Goal: Use online tool/utility: Utilize a website feature to perform a specific function

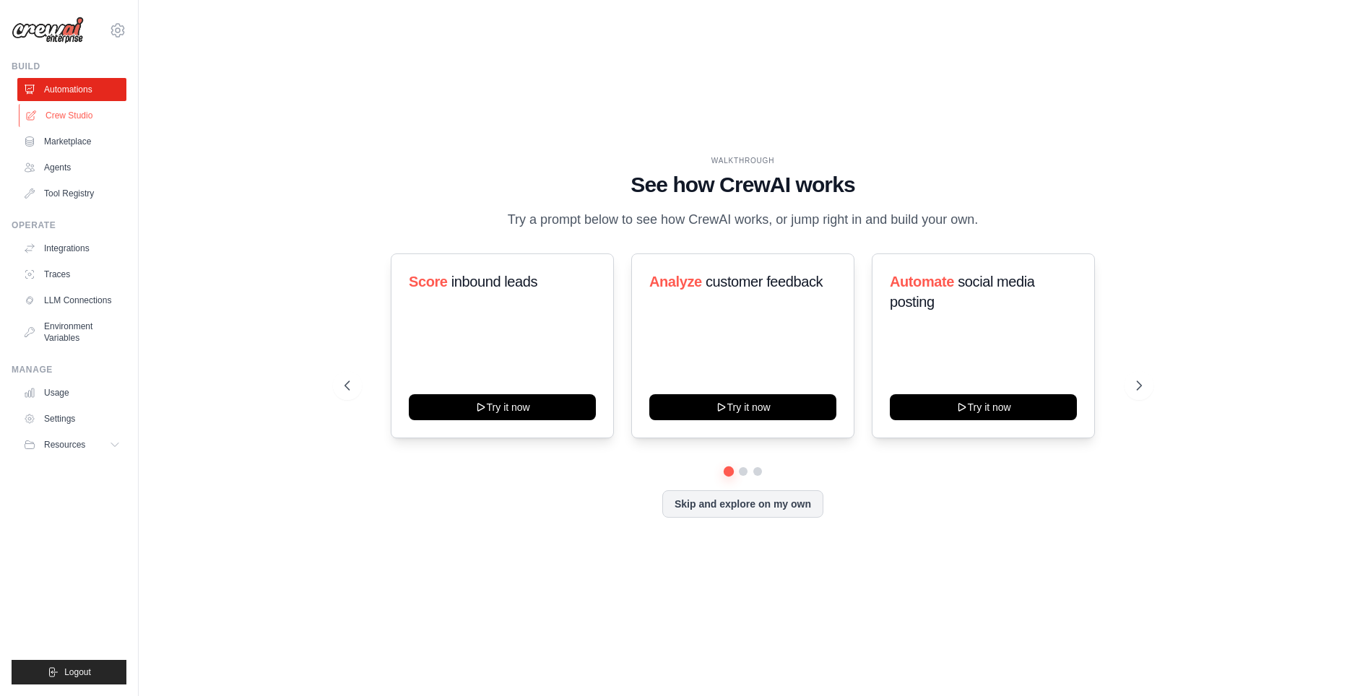
click at [53, 110] on link "Crew Studio" at bounding box center [73, 115] width 109 height 23
click at [117, 32] on icon at bounding box center [117, 30] width 17 height 17
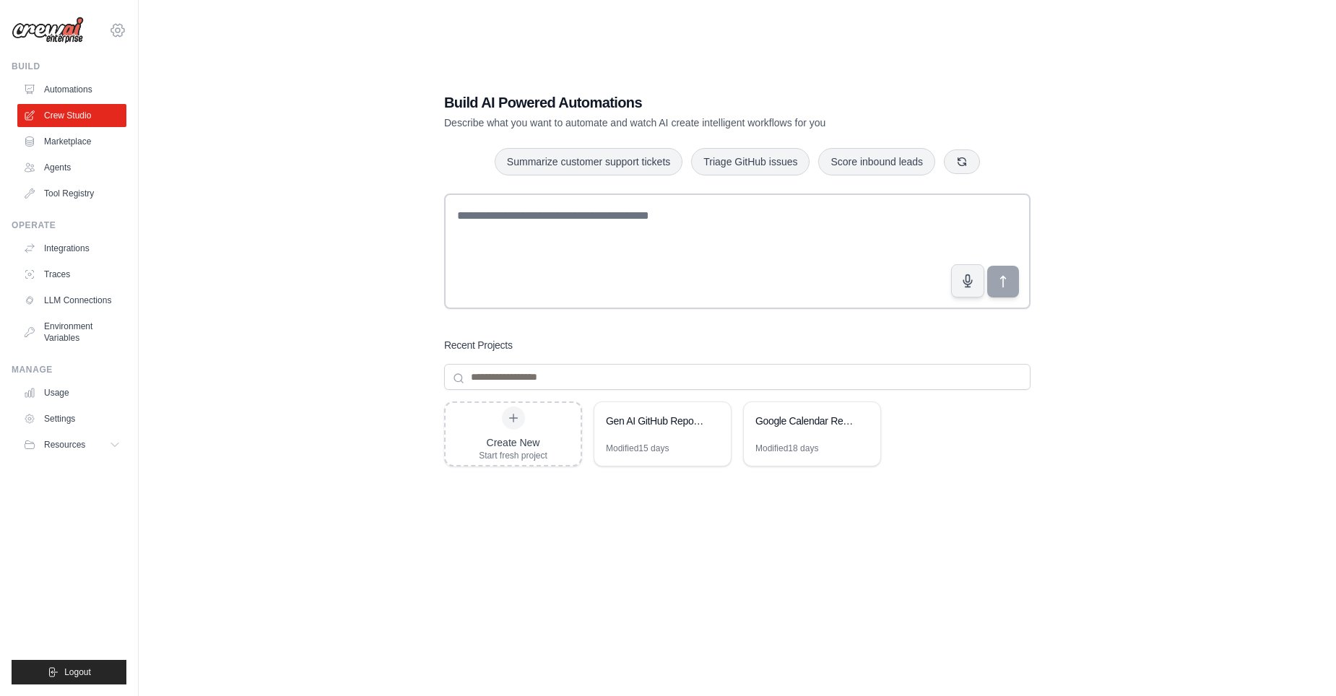
click at [115, 31] on icon at bounding box center [117, 30] width 17 height 17
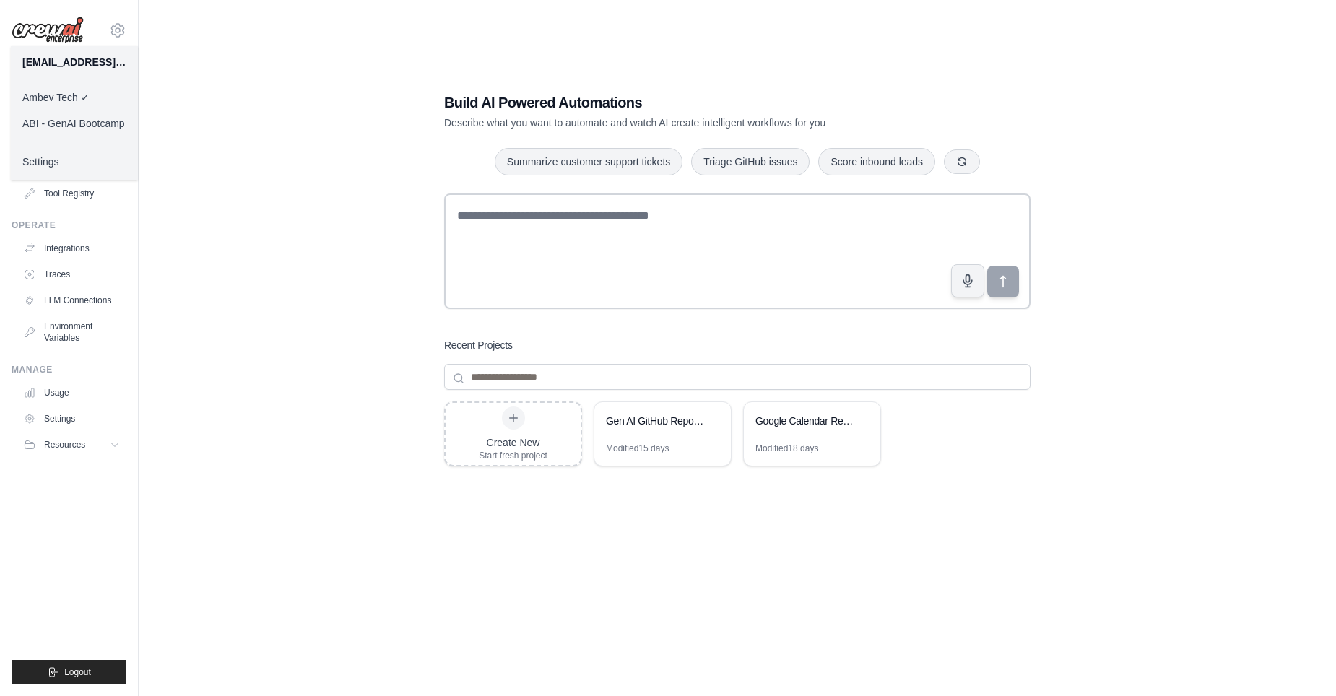
click at [104, 122] on link "ABI - GenAI Bootcamp" at bounding box center [74, 123] width 127 height 26
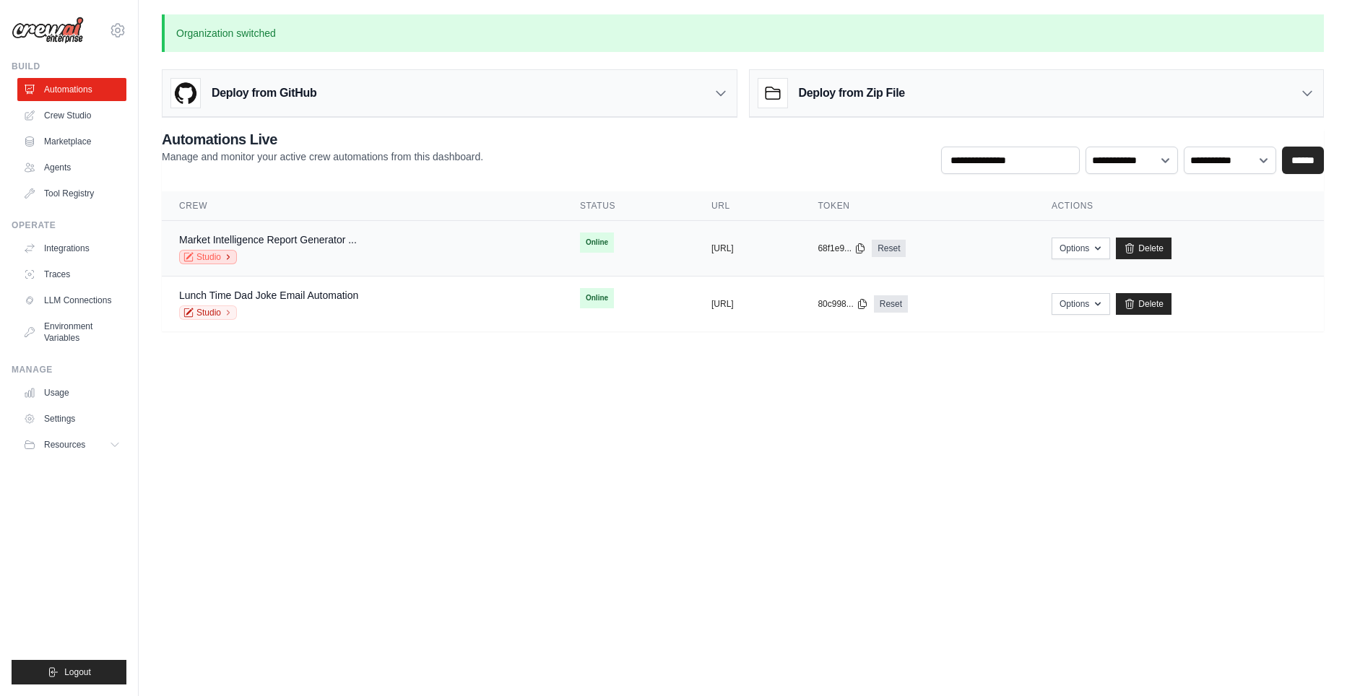
click at [216, 256] on link "Studio" at bounding box center [208, 257] width 58 height 14
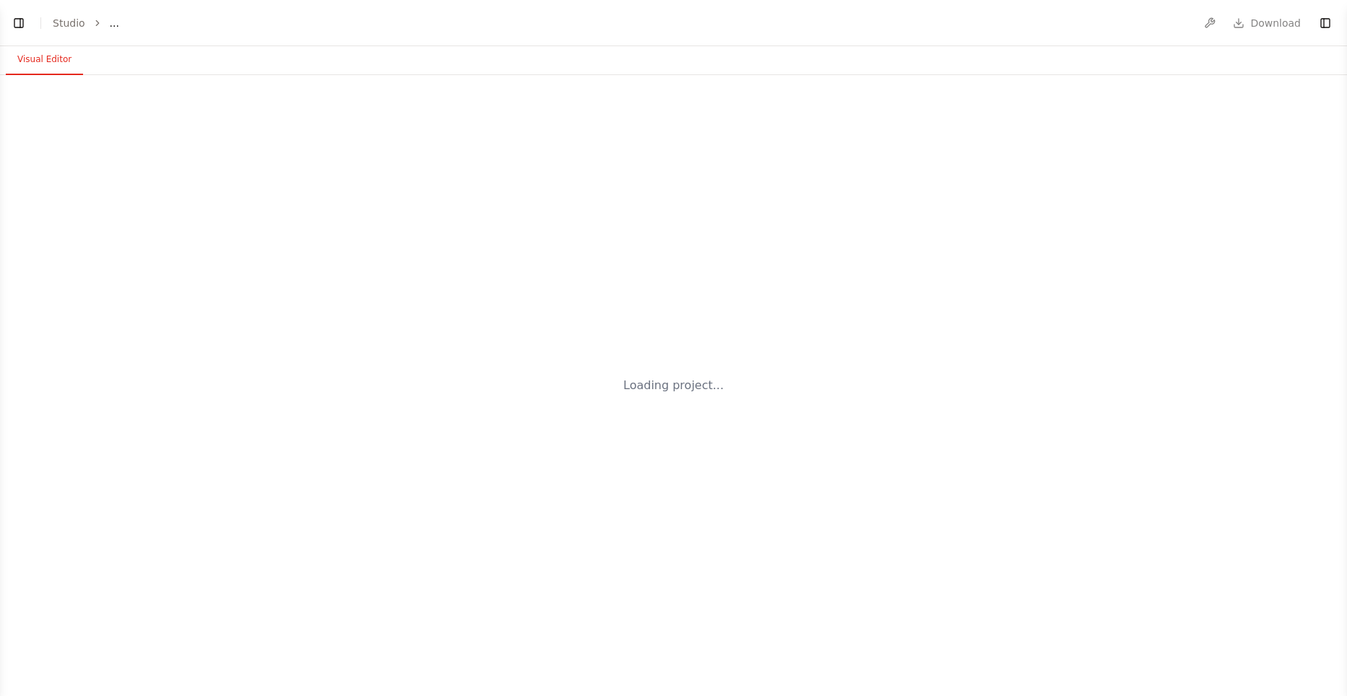
select select "****"
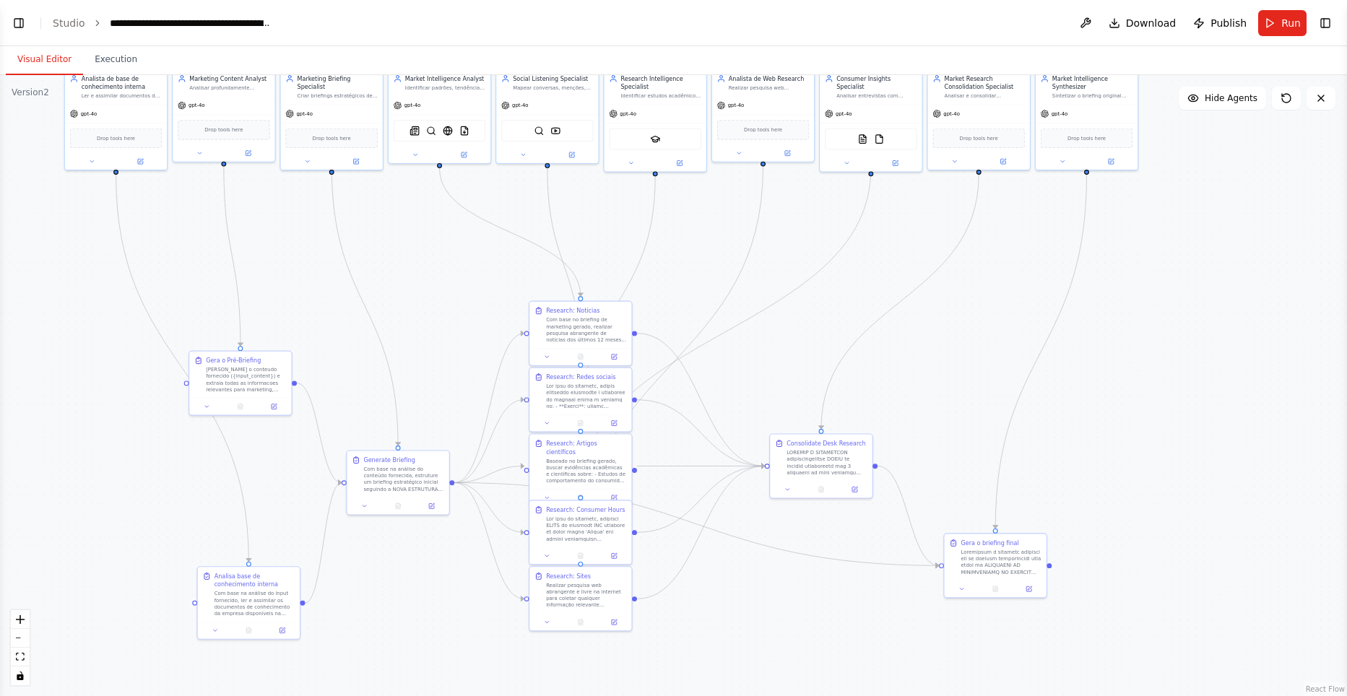
drag, startPoint x: 903, startPoint y: 244, endPoint x: 1202, endPoint y: 119, distance: 323.4
click at [934, 318] on div ".deletable-edge-delete-btn { width: 20px; height: 20px; border: 0px solid #ffff…" at bounding box center [673, 385] width 1347 height 621
click at [1223, 103] on span "Hide Agents" at bounding box center [1231, 98] width 53 height 12
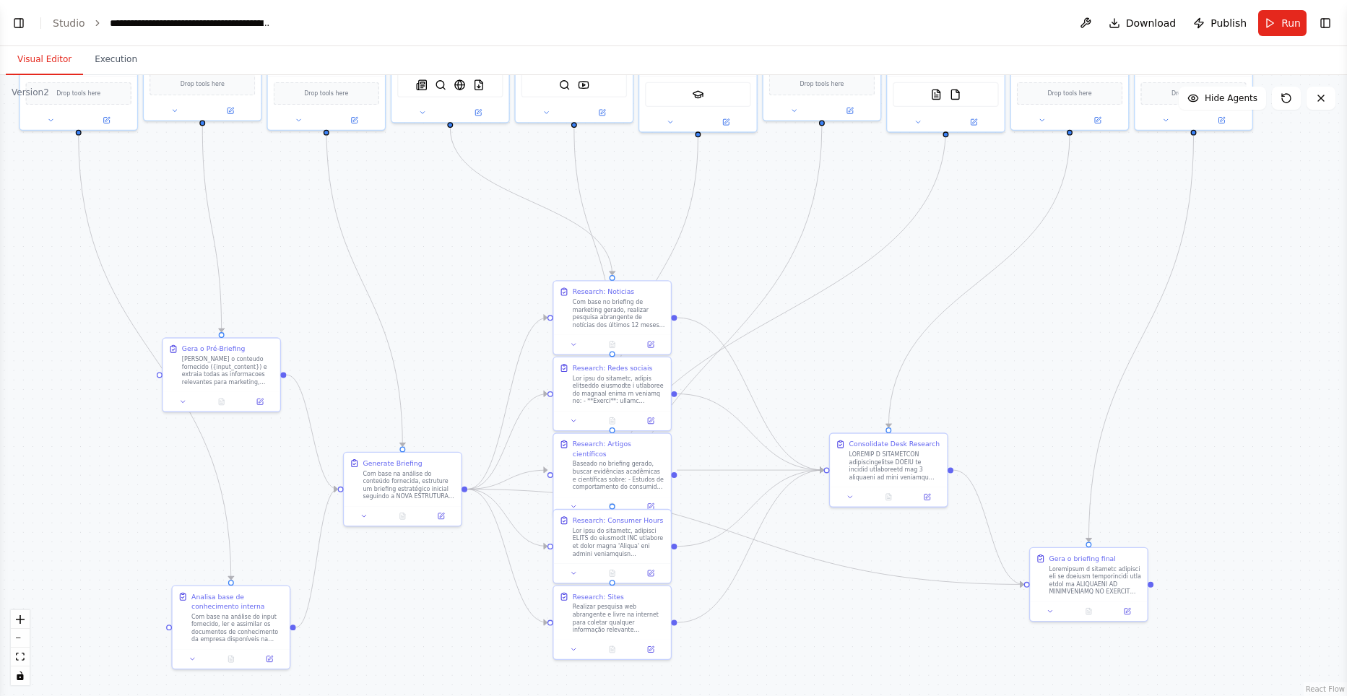
drag, startPoint x: 448, startPoint y: 329, endPoint x: 465, endPoint y: 303, distance: 30.2
click at [448, 310] on div ".deletable-edge-delete-btn { width: 20px; height: 20px; border: 0px solid #ffff…" at bounding box center [673, 385] width 1347 height 621
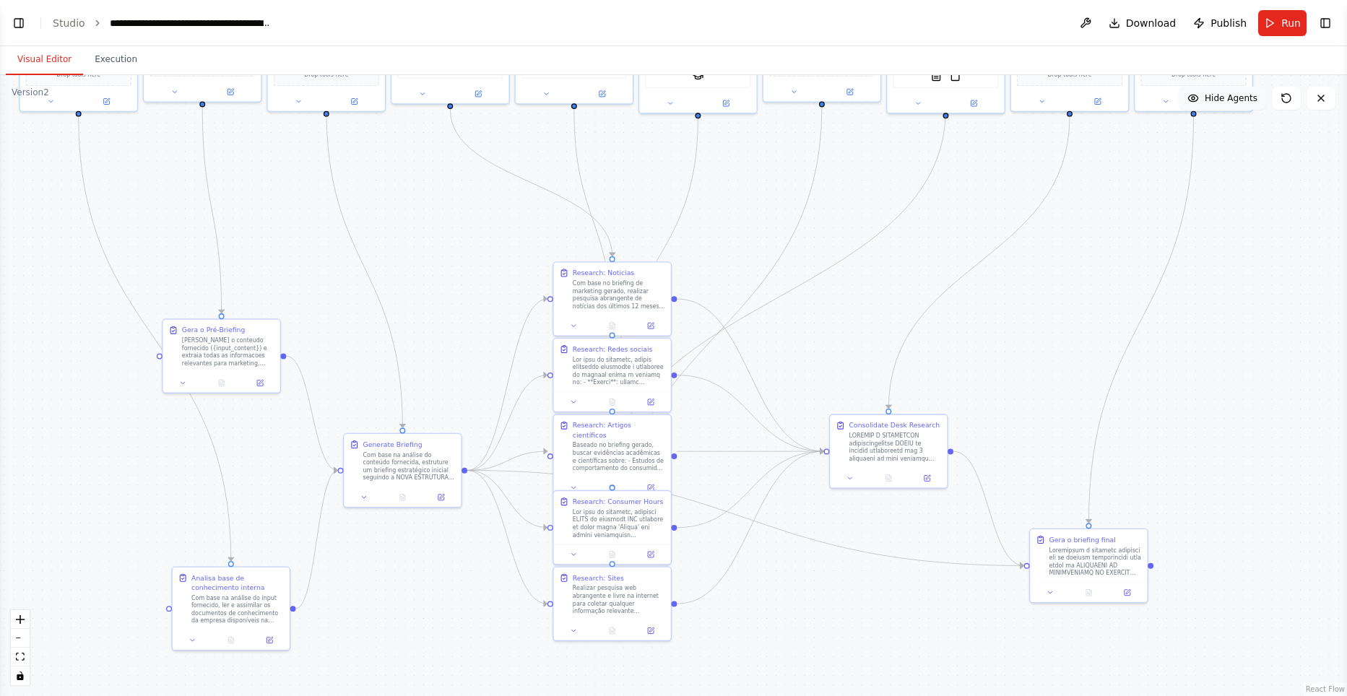
click at [1237, 100] on span "Hide Agents" at bounding box center [1231, 98] width 53 height 12
click at [1223, 100] on span "Show Agents" at bounding box center [1229, 98] width 56 height 12
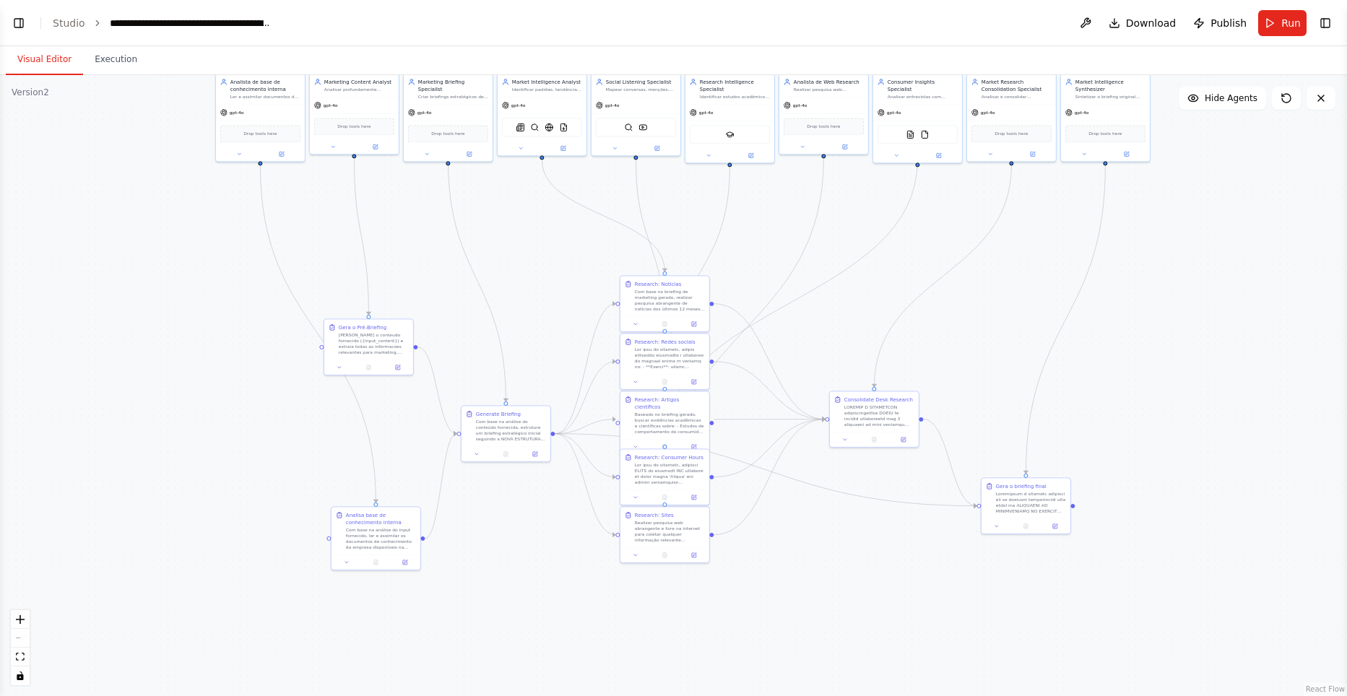
drag, startPoint x: 841, startPoint y: 311, endPoint x: 818, endPoint y: 359, distance: 52.7
click at [829, 362] on div ".deletable-edge-delete-btn { width: 20px; height: 20px; border: 0px solid #ffff…" at bounding box center [673, 385] width 1347 height 621
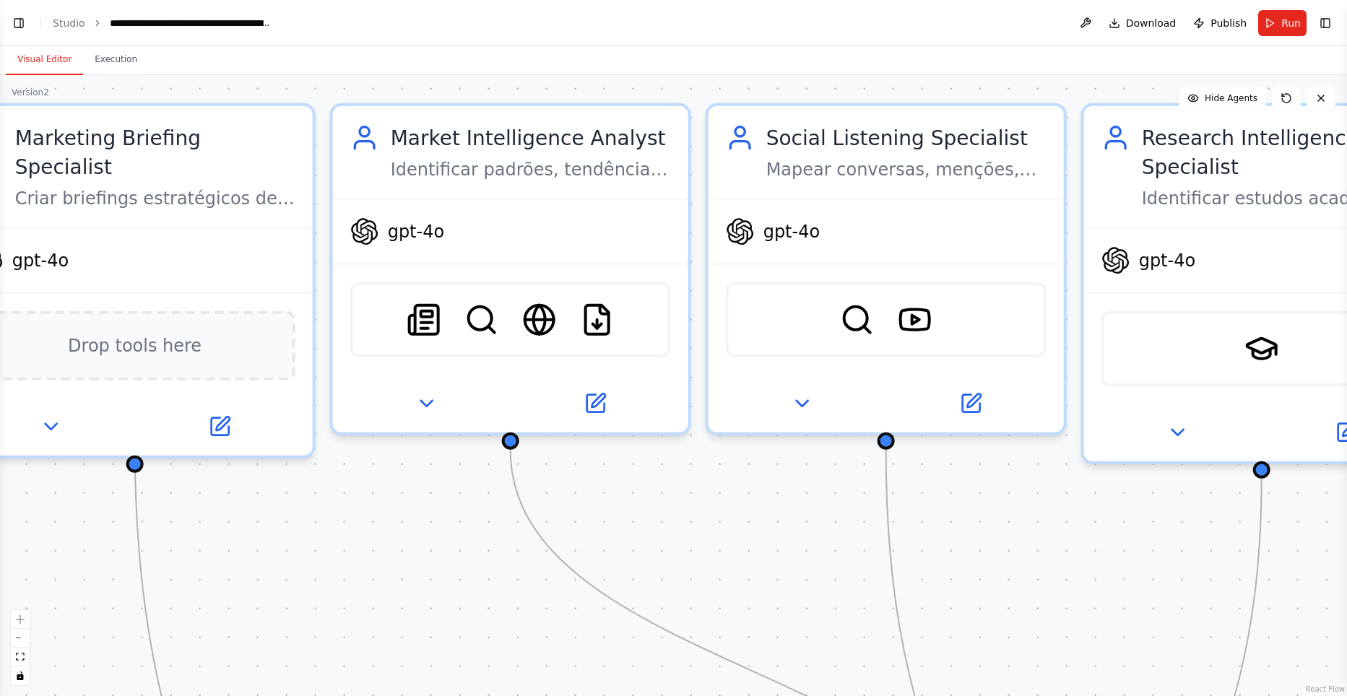
drag, startPoint x: 755, startPoint y: 532, endPoint x: 750, endPoint y: 573, distance: 40.7
click at [793, 604] on div ".deletable-edge-delete-btn { width: 20px; height: 20px; border: 0px solid #ffff…" at bounding box center [673, 385] width 1347 height 621
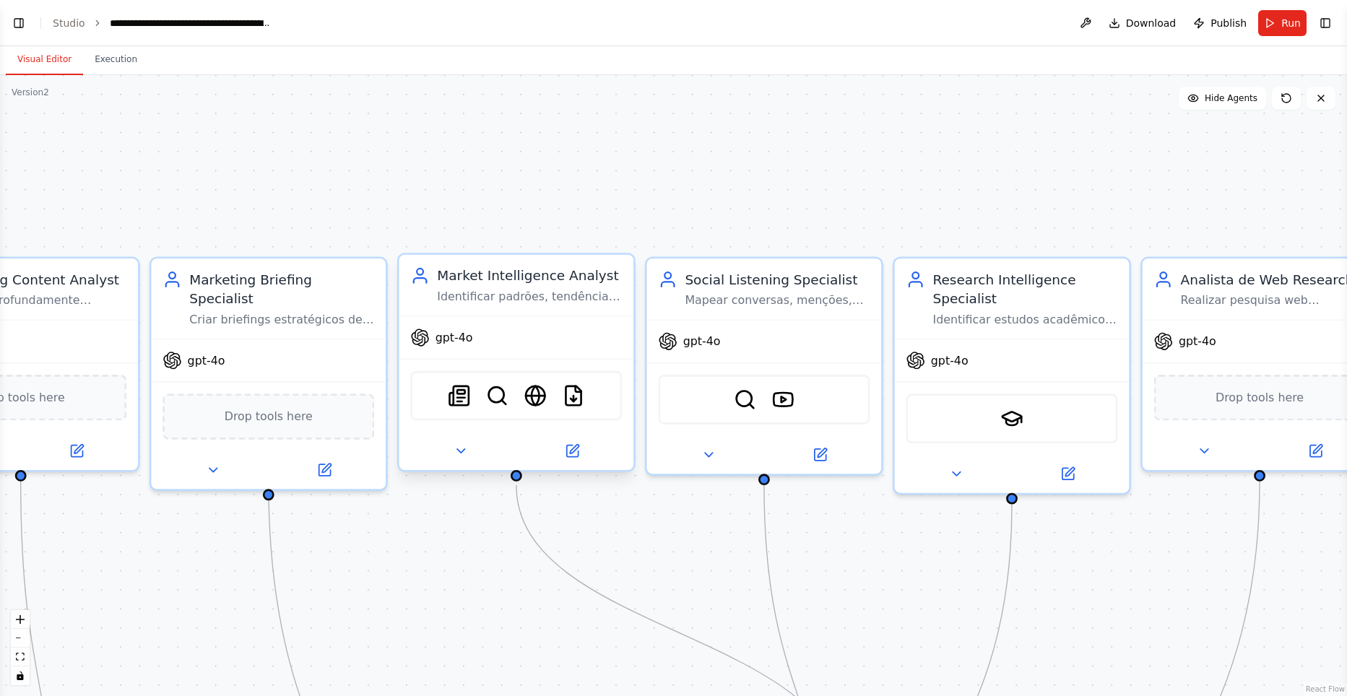
click at [547, 295] on div "Identificar padrões, tendências e insights em notícias e artigos jornalísticos …" at bounding box center [529, 296] width 185 height 15
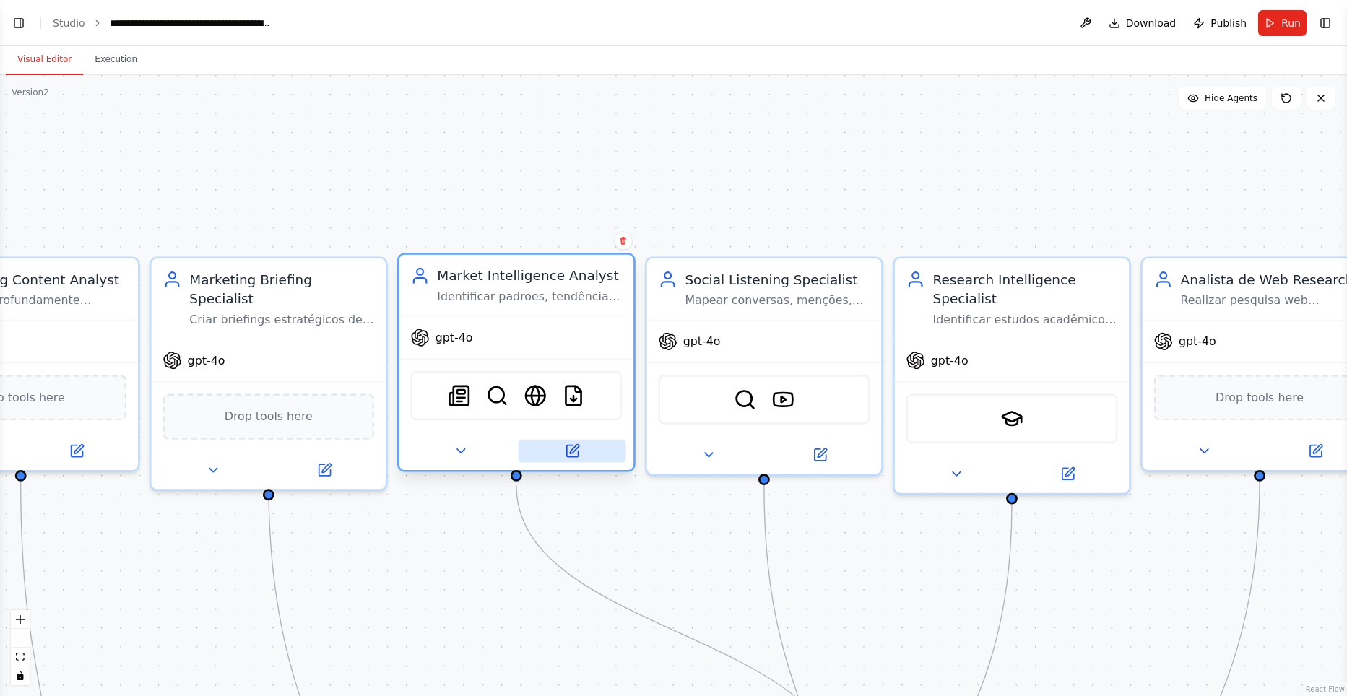
click at [581, 446] on button at bounding box center [572, 451] width 108 height 23
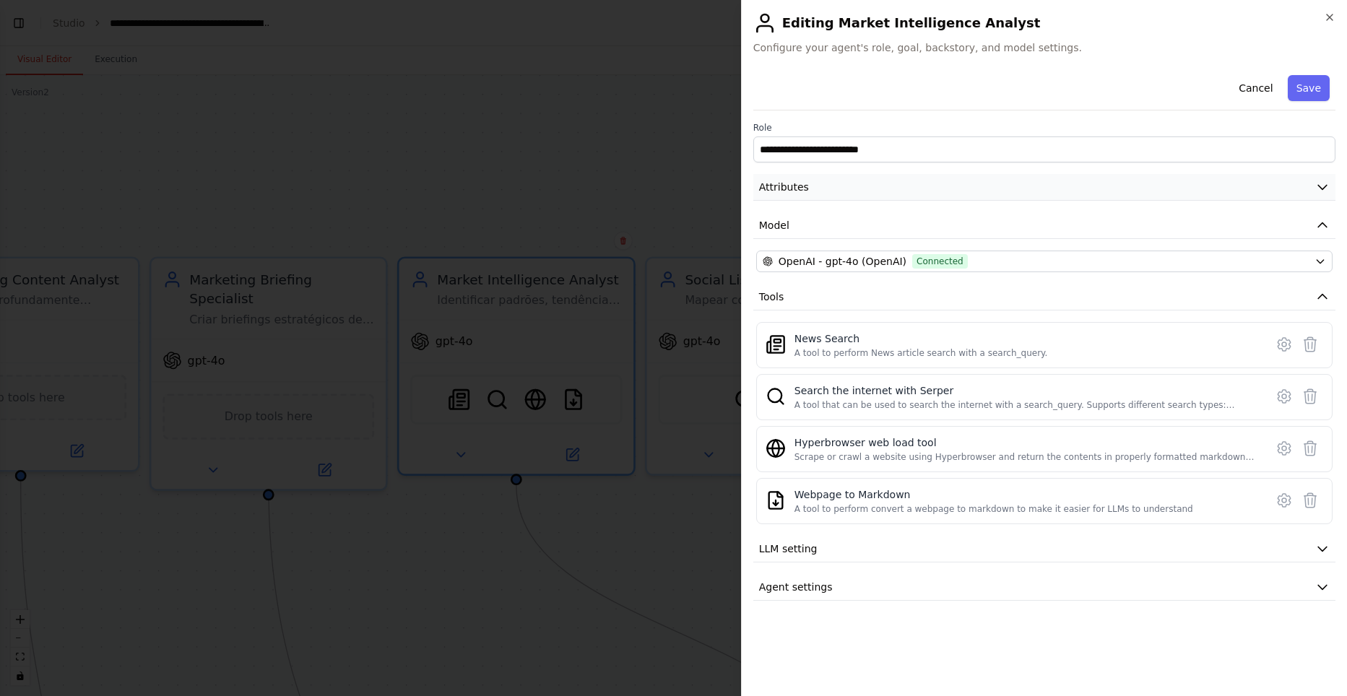
click at [814, 192] on button "Attributes" at bounding box center [1044, 187] width 582 height 27
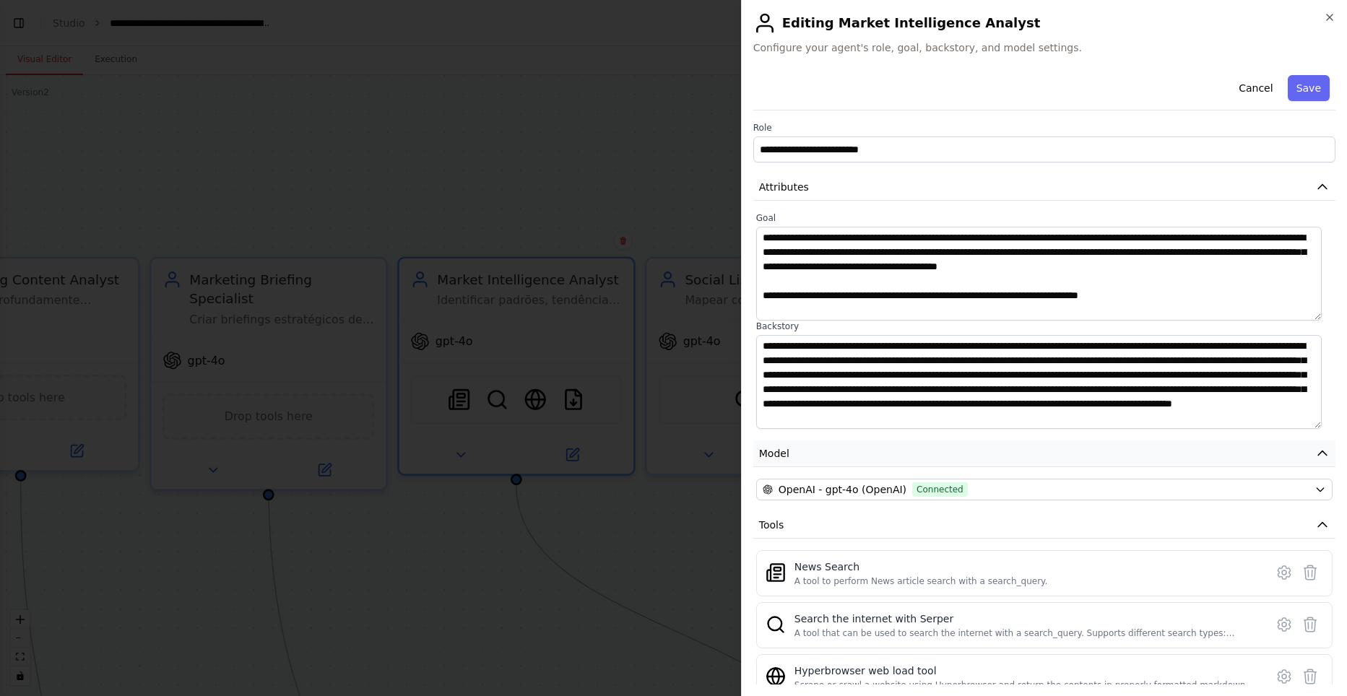
click at [810, 458] on button "Model" at bounding box center [1044, 454] width 582 height 27
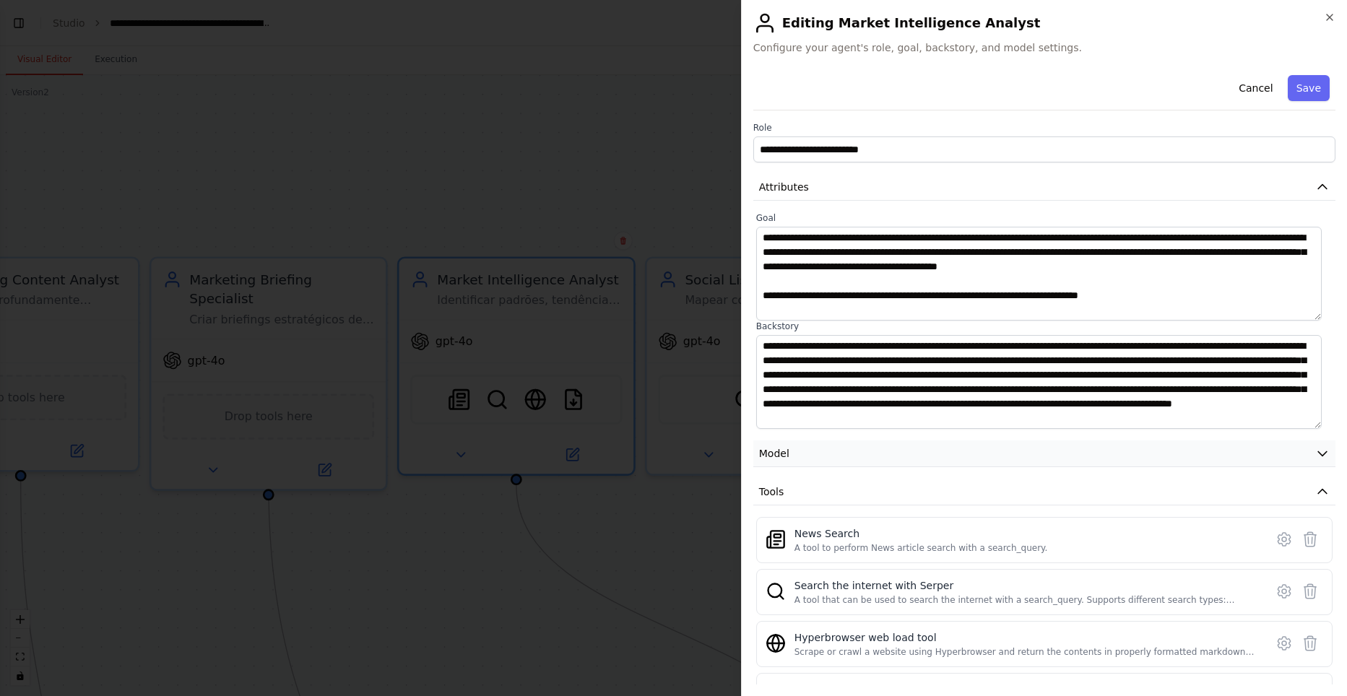
click at [808, 455] on button "Model" at bounding box center [1044, 454] width 582 height 27
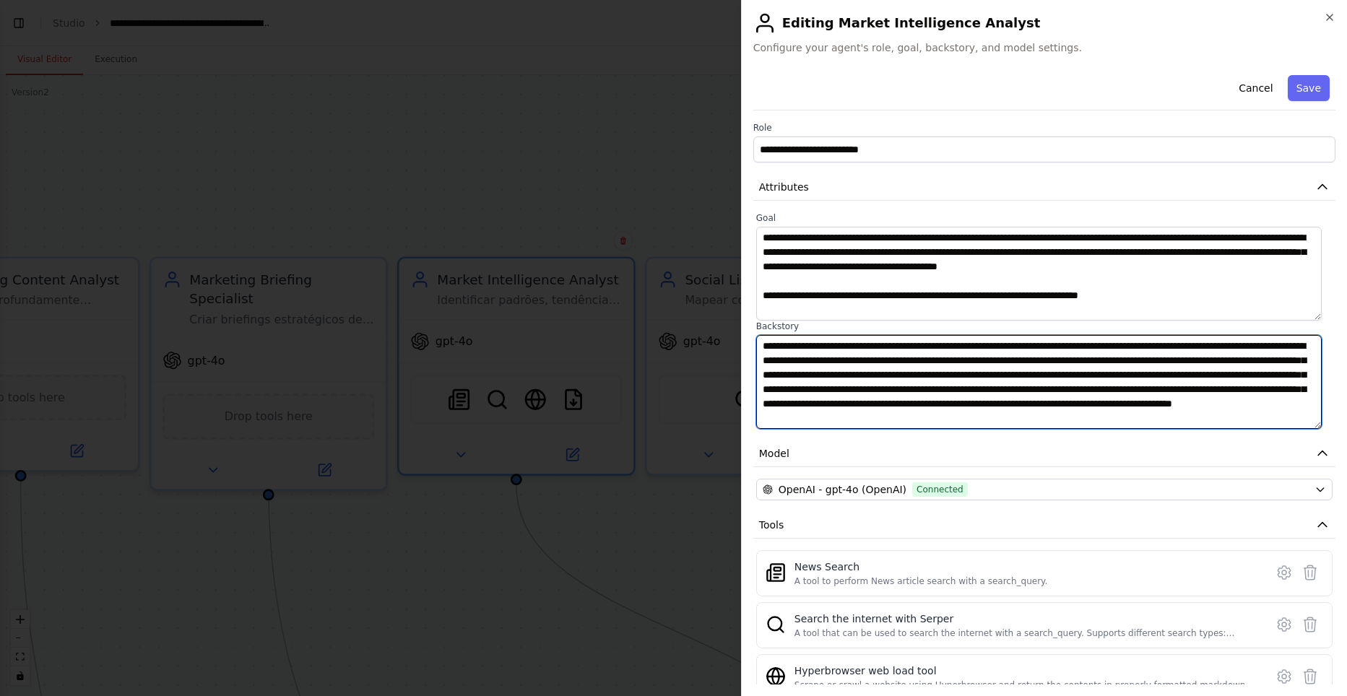
click at [836, 403] on textarea "**********" at bounding box center [1038, 382] width 565 height 94
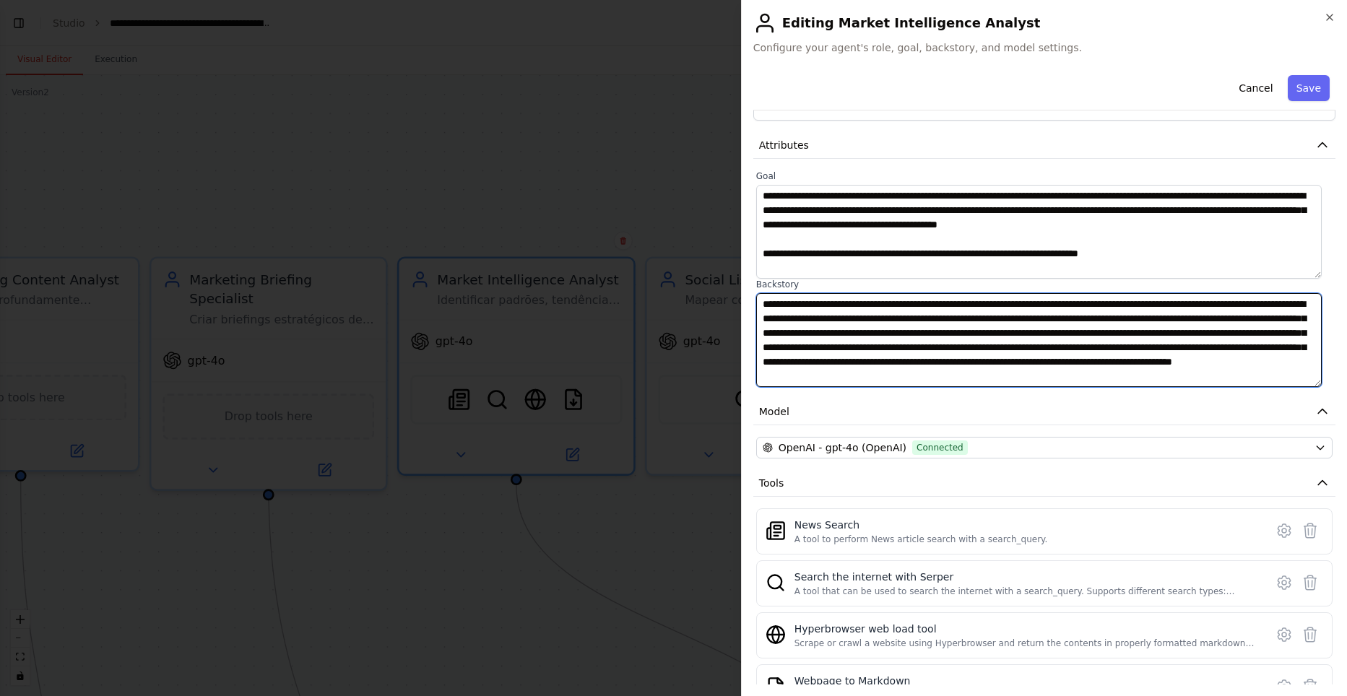
scroll to position [0, 0]
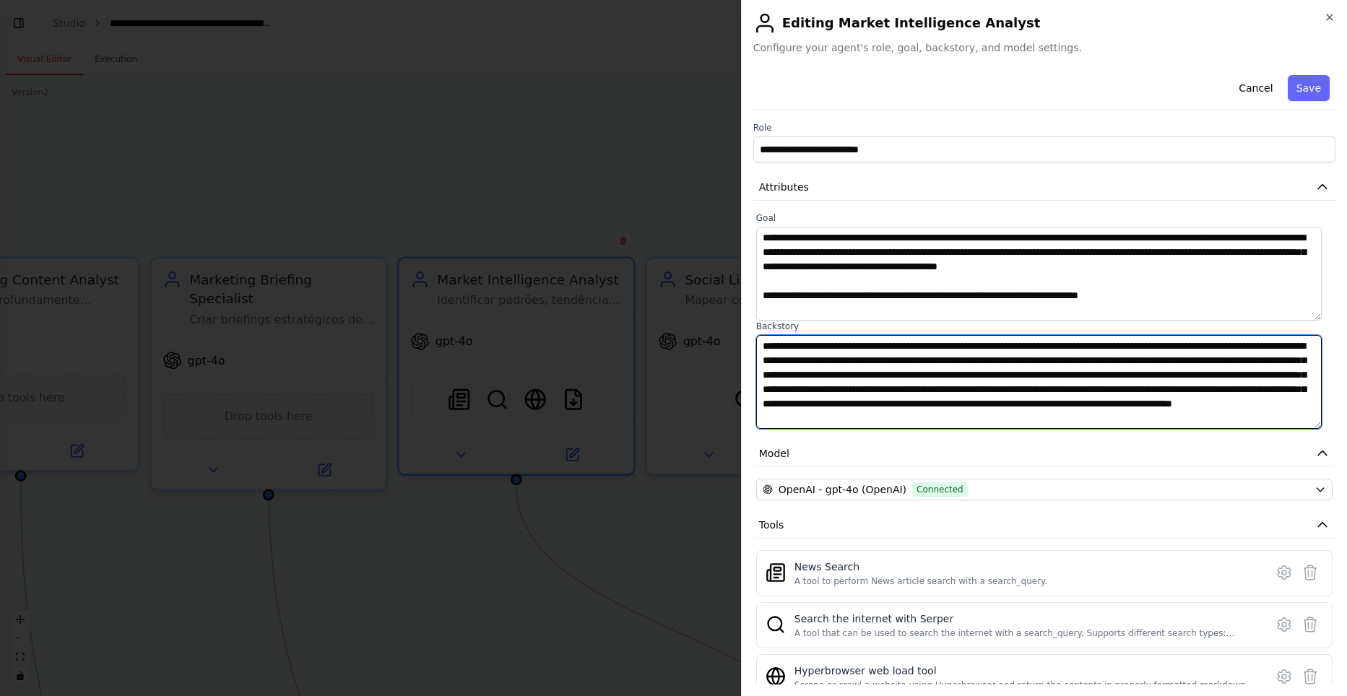
click at [885, 378] on textarea "**********" at bounding box center [1038, 382] width 565 height 94
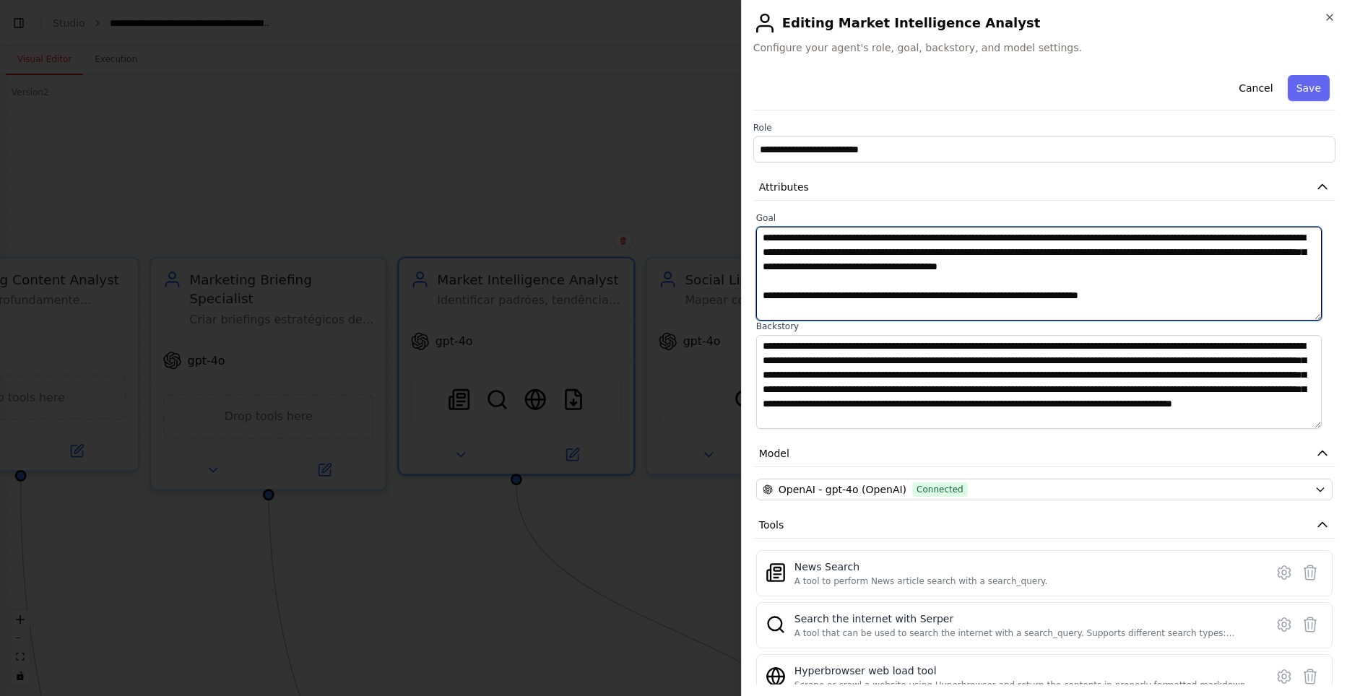
click at [835, 300] on textarea "**********" at bounding box center [1038, 274] width 565 height 94
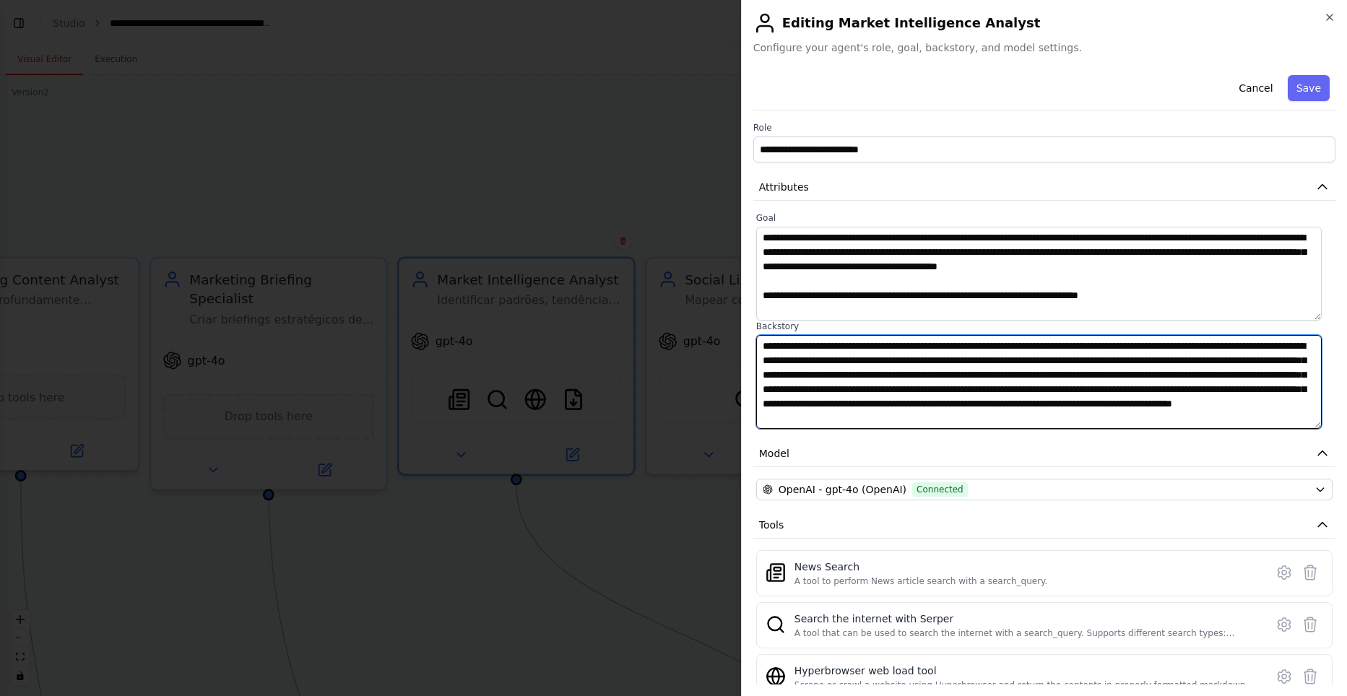
drag, startPoint x: 773, startPoint y: 350, endPoint x: 1196, endPoint y: 376, distance: 424.0
click at [1196, 376] on textarea "**********" at bounding box center [1038, 382] width 565 height 94
click at [1119, 373] on textarea "**********" at bounding box center [1038, 382] width 565 height 94
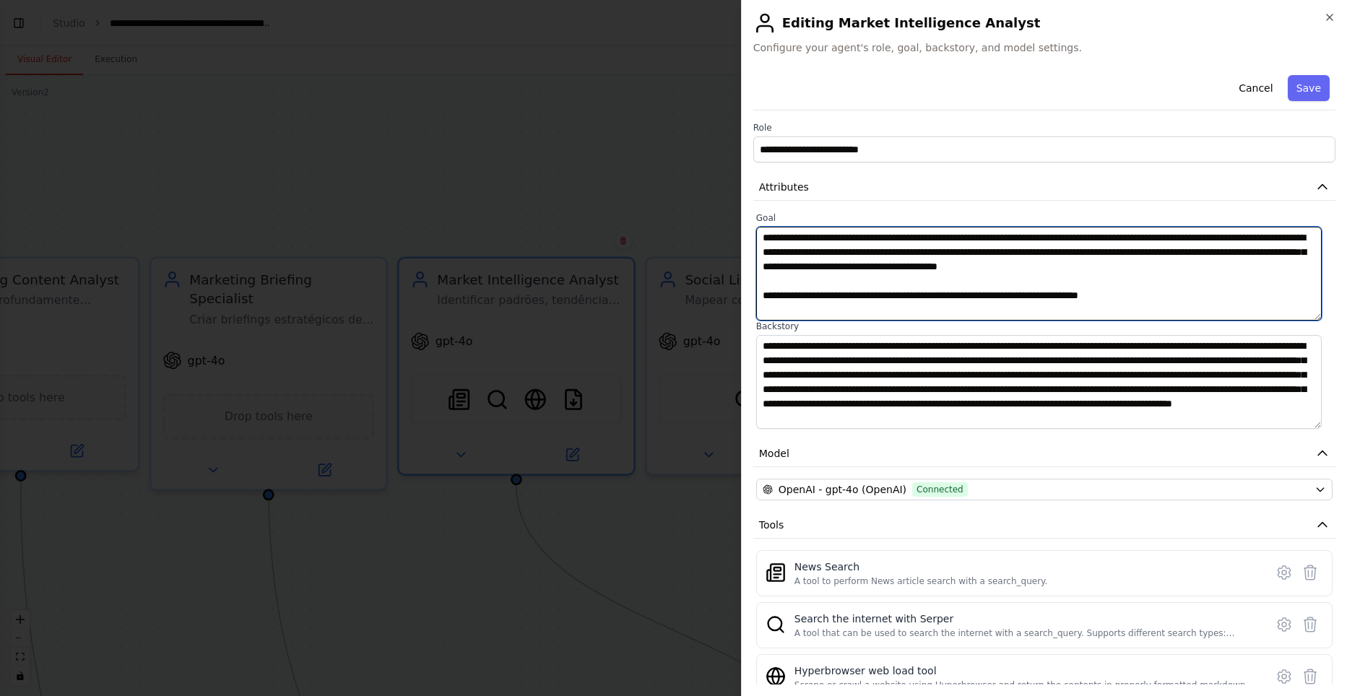
drag, startPoint x: 1198, startPoint y: 295, endPoint x: 619, endPoint y: 202, distance: 586.6
click at [619, 202] on body "BETA Hello! I'm the CrewAI assistant. What kind of automation do you want to bu…" at bounding box center [673, 348] width 1347 height 696
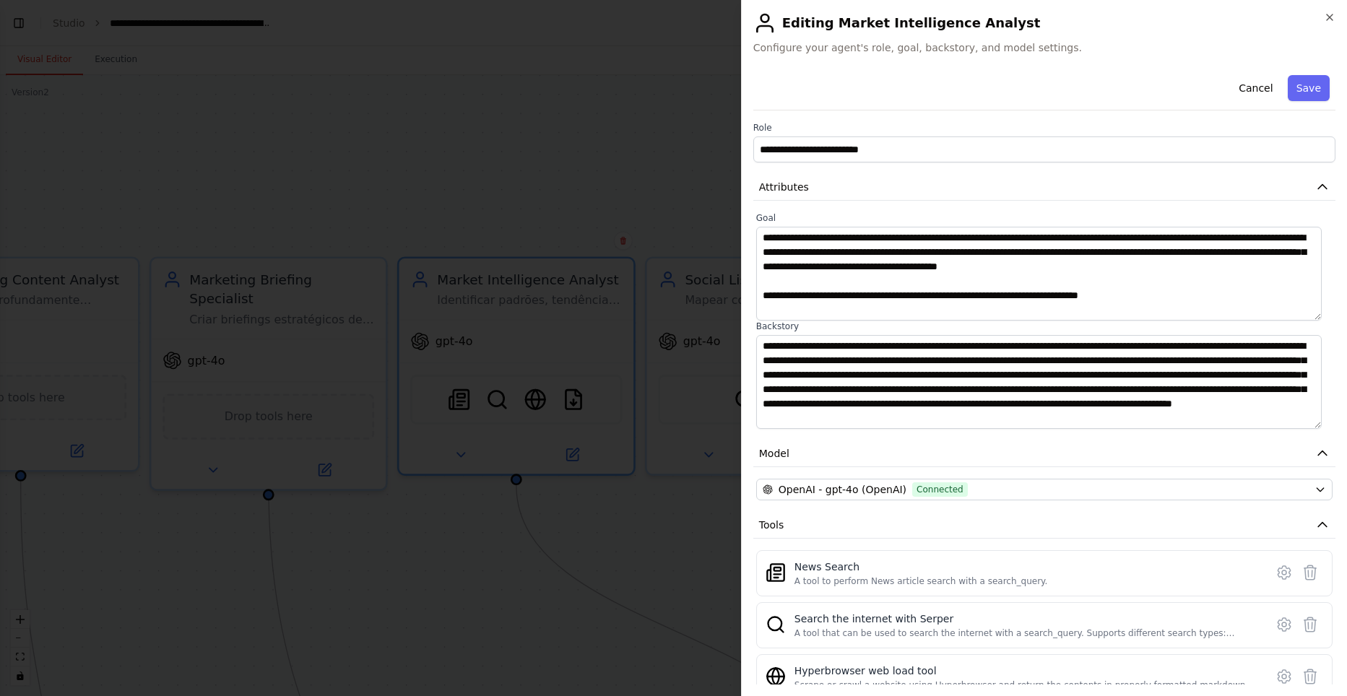
click at [518, 498] on div at bounding box center [673, 348] width 1347 height 696
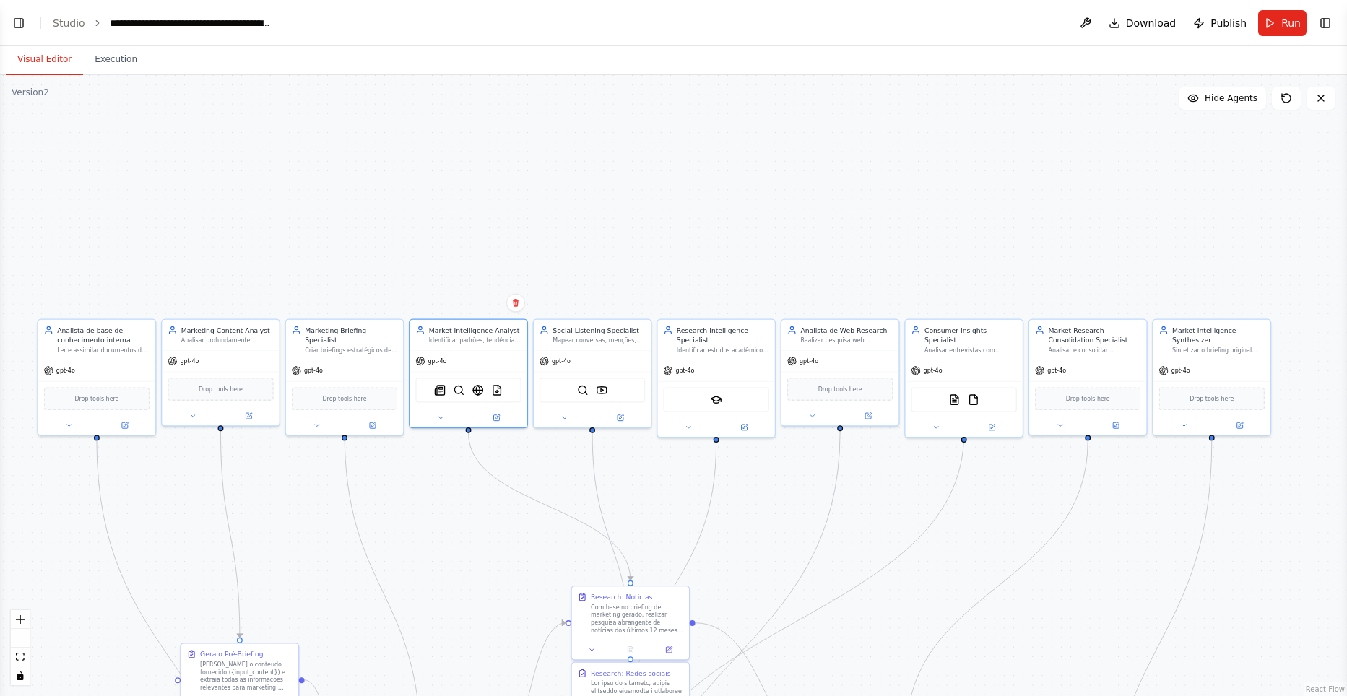
drag, startPoint x: 470, startPoint y: 566, endPoint x: 395, endPoint y: 343, distance: 235.5
click at [395, 343] on div ".deletable-edge-delete-btn { width: 20px; height: 20px; border: 0px solid #ffff…" at bounding box center [673, 385] width 1347 height 621
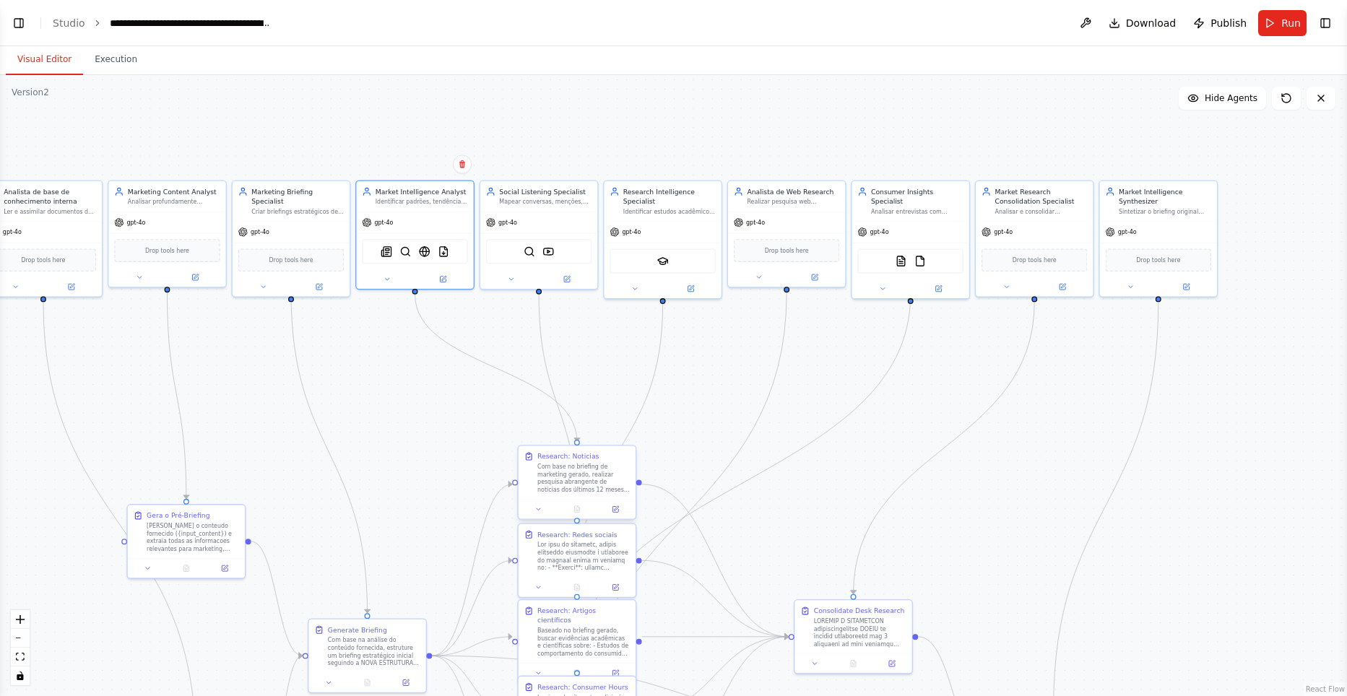
click at [593, 481] on div "Com base no briefing de marketing gerado, realizar pesquisa abrangente de notíc…" at bounding box center [583, 478] width 92 height 30
click at [629, 509] on button at bounding box center [615, 509] width 32 height 12
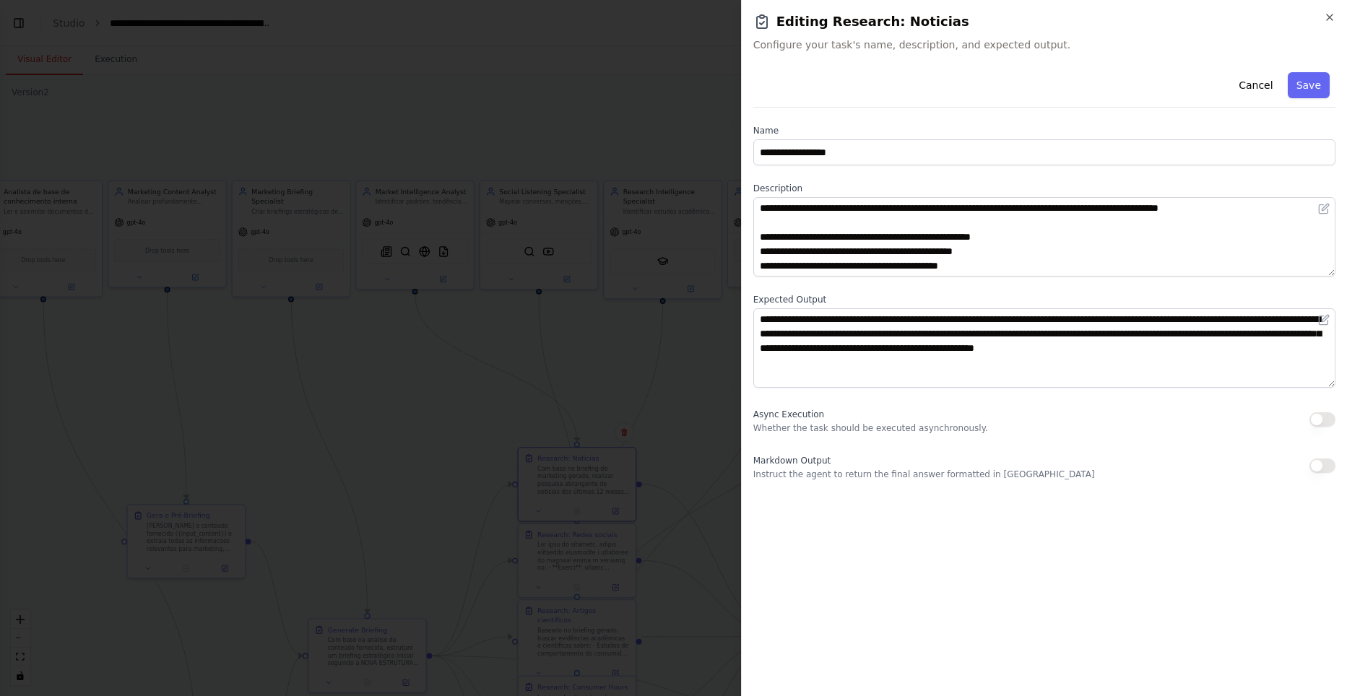
click at [404, 405] on div at bounding box center [673, 348] width 1347 height 696
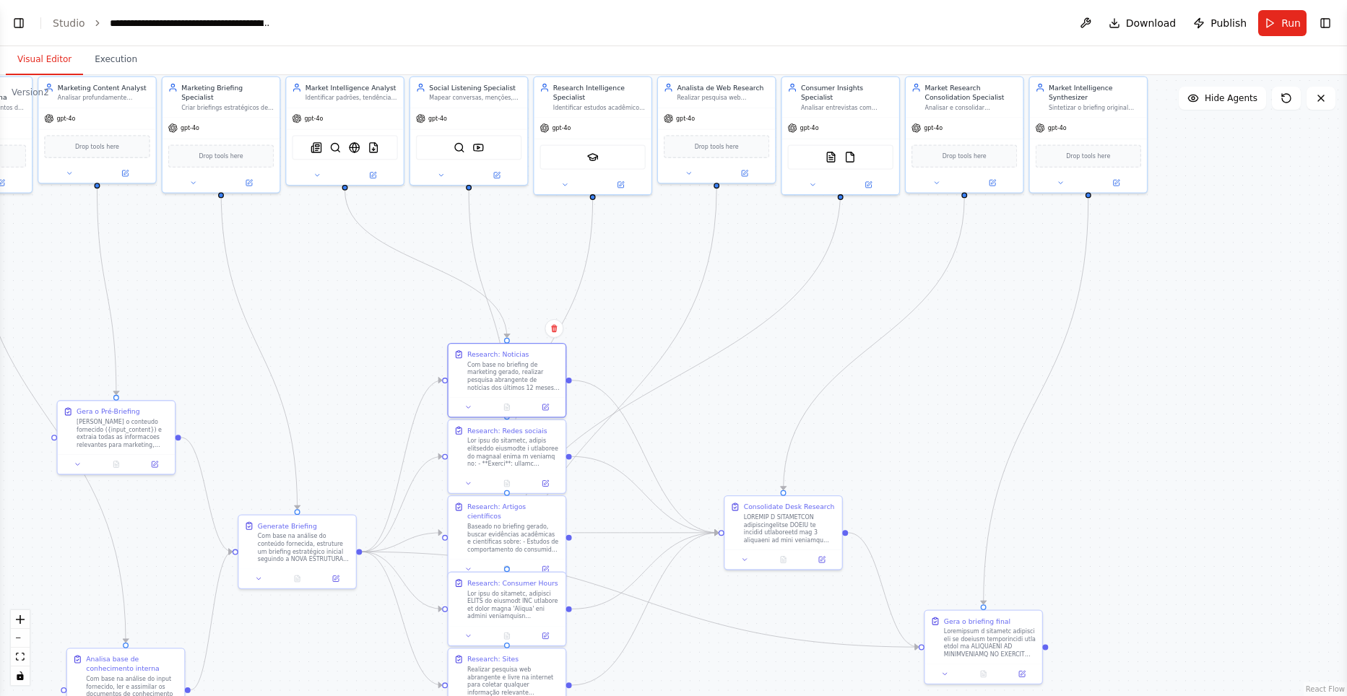
drag, startPoint x: 383, startPoint y: 442, endPoint x: 280, endPoint y: 270, distance: 200.5
click at [280, 270] on div ".deletable-edge-delete-btn { width: 20px; height: 20px; border: 0px solid #ffff…" at bounding box center [673, 385] width 1347 height 621
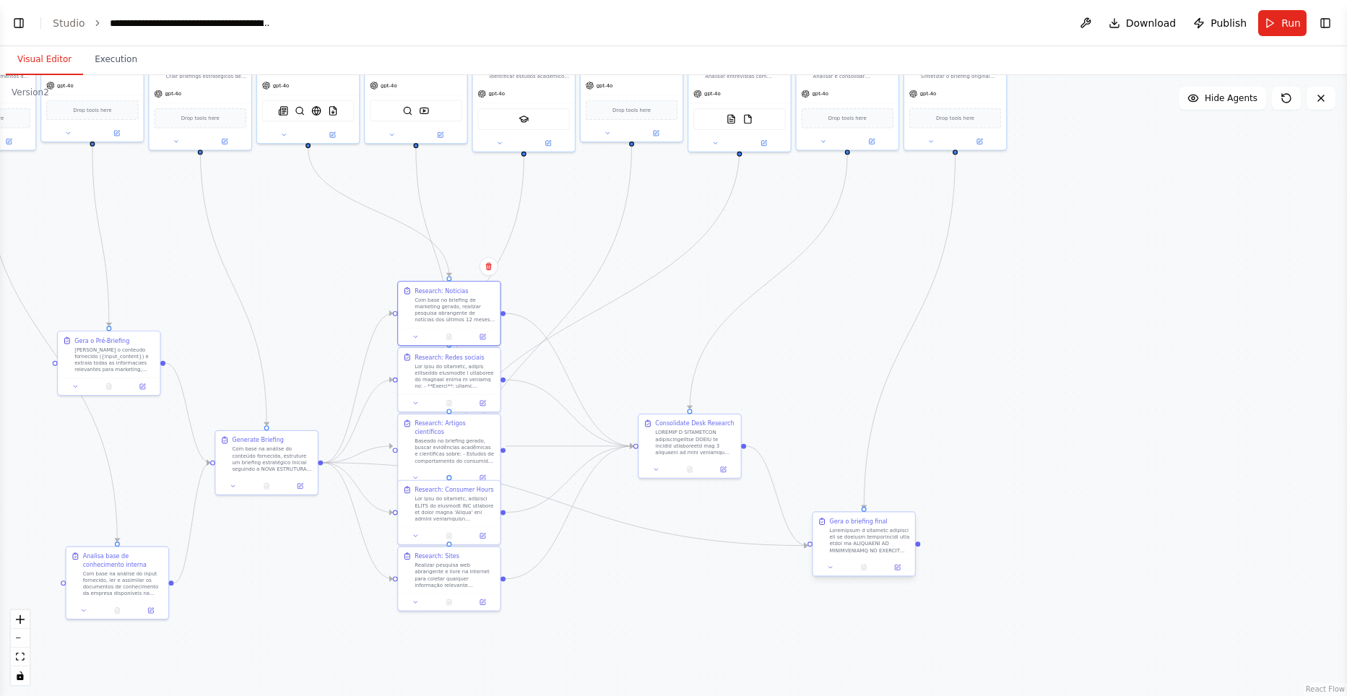
click at [893, 529] on div at bounding box center [870, 540] width 80 height 27
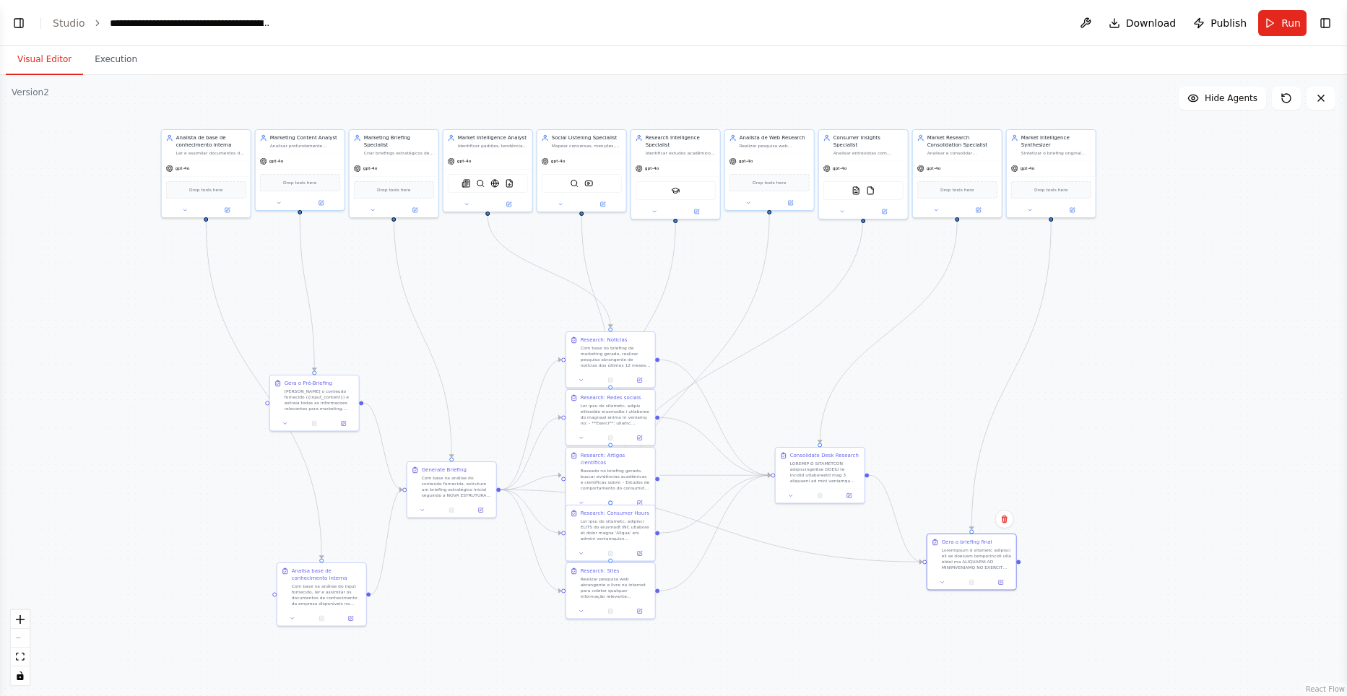
drag, startPoint x: 337, startPoint y: 334, endPoint x: 503, endPoint y: 361, distance: 169.0
click at [503, 361] on div ".deletable-edge-delete-btn { width: 20px; height: 20px; border: 0px solid #ffff…" at bounding box center [673, 385] width 1347 height 621
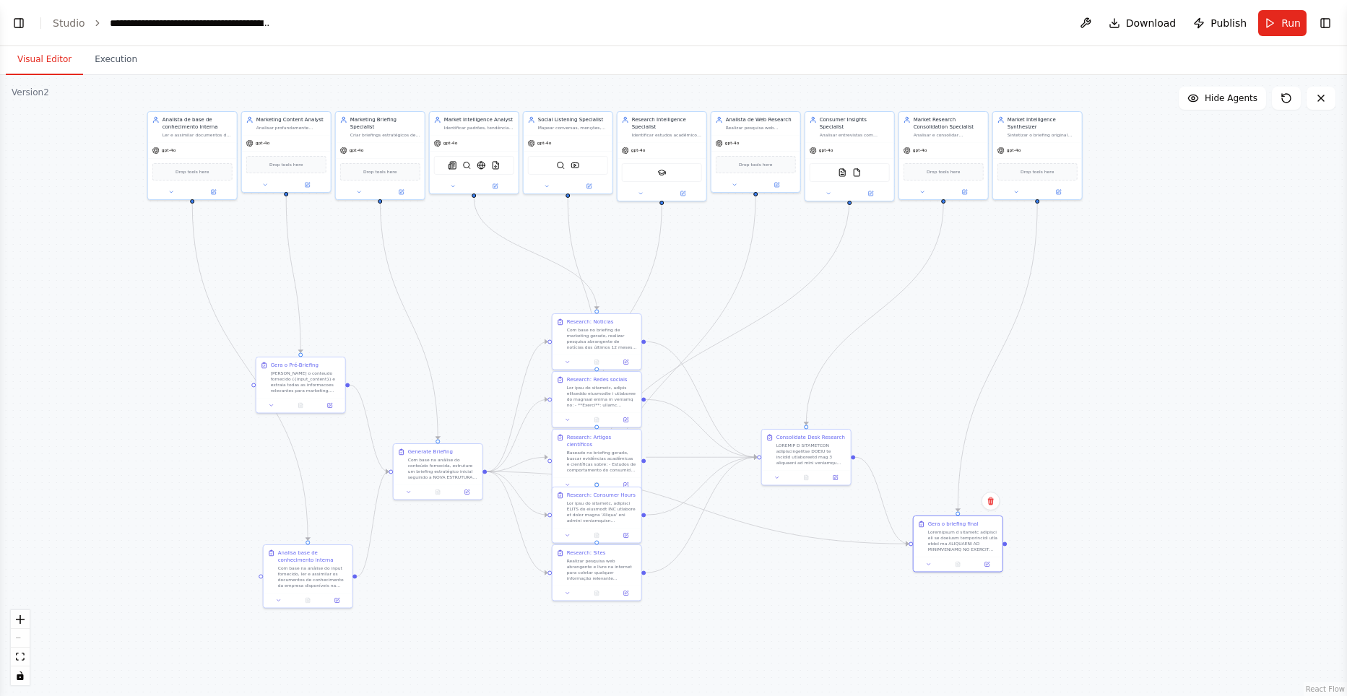
drag, startPoint x: 428, startPoint y: 584, endPoint x: 404, endPoint y: 554, distance: 39.0
click at [404, 554] on div ".deletable-edge-delete-btn { width: 20px; height: 20px; border: 0px solid #ffff…" at bounding box center [673, 385] width 1347 height 621
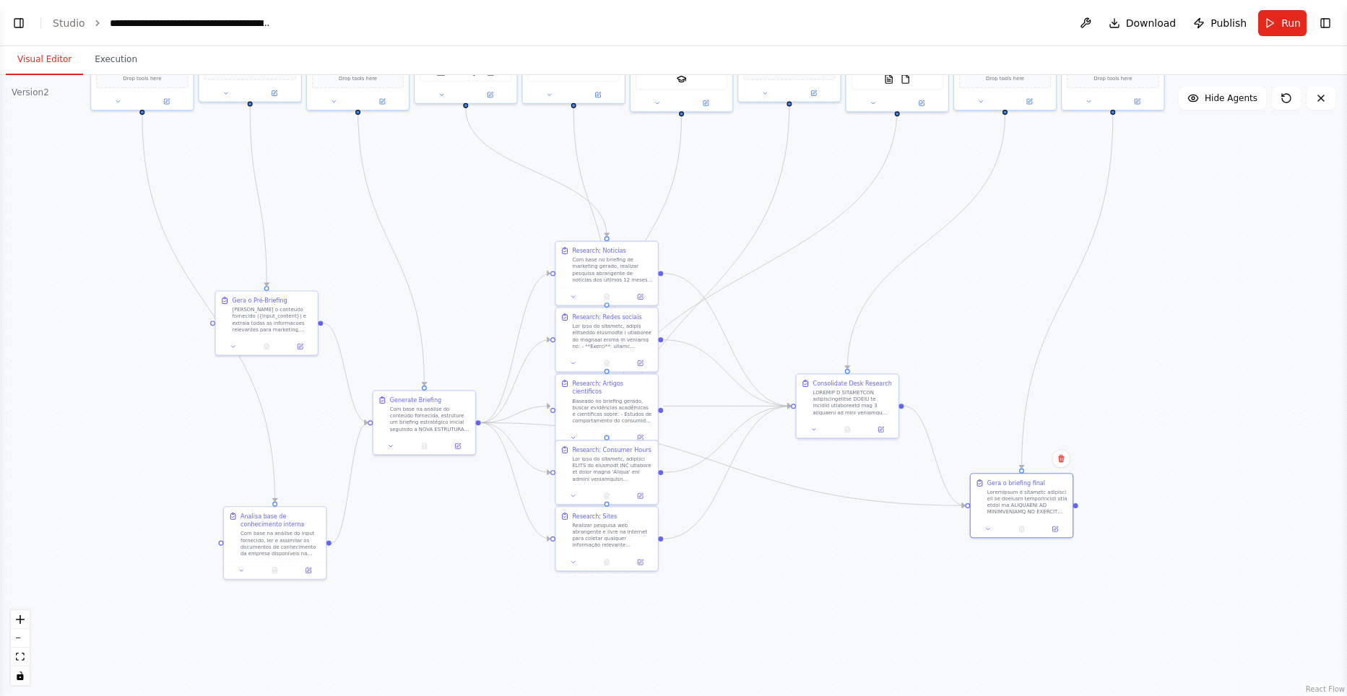
drag, startPoint x: 469, startPoint y: 605, endPoint x: 463, endPoint y: 584, distance: 21.7
click at [463, 584] on div ".deletable-edge-delete-btn { width: 20px; height: 20px; border: 0px solid #ffff…" at bounding box center [673, 385] width 1347 height 621
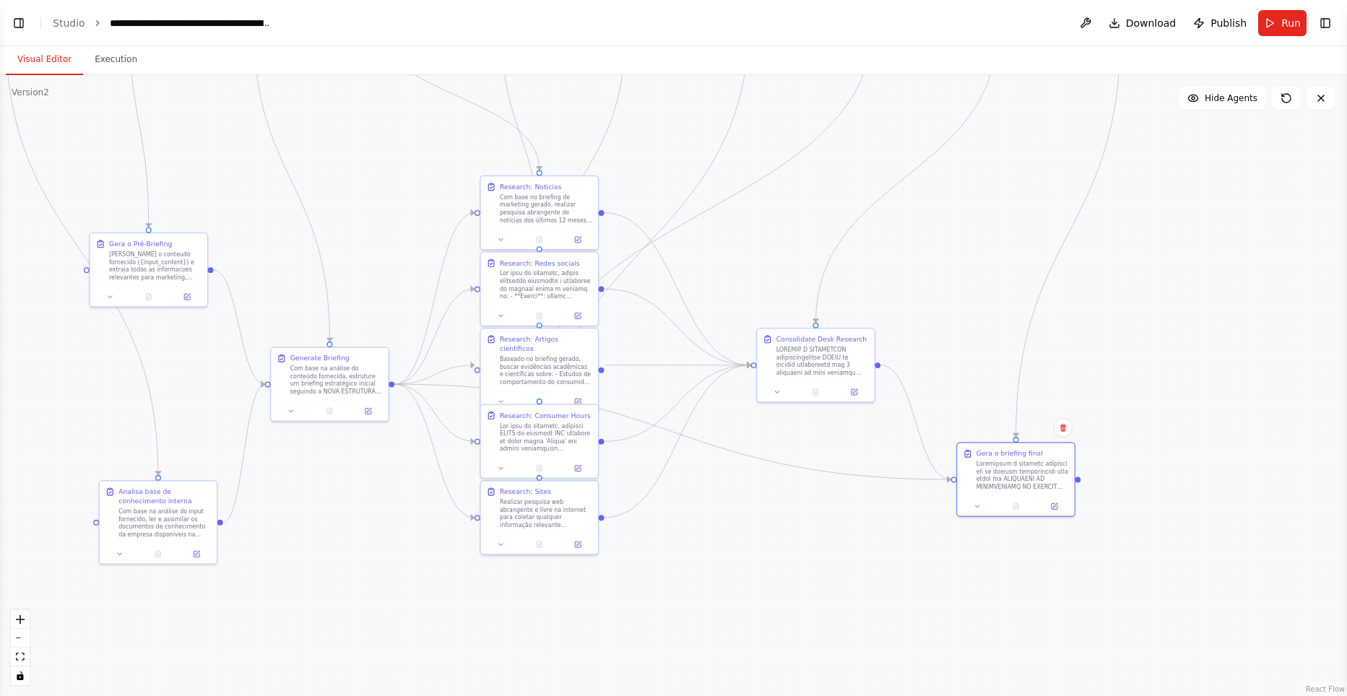
drag, startPoint x: 431, startPoint y: 558, endPoint x: 327, endPoint y: 500, distance: 119.0
click at [327, 500] on div ".deletable-edge-delete-btn { width: 20px; height: 20px; border: 0px solid #ffff…" at bounding box center [673, 385] width 1347 height 621
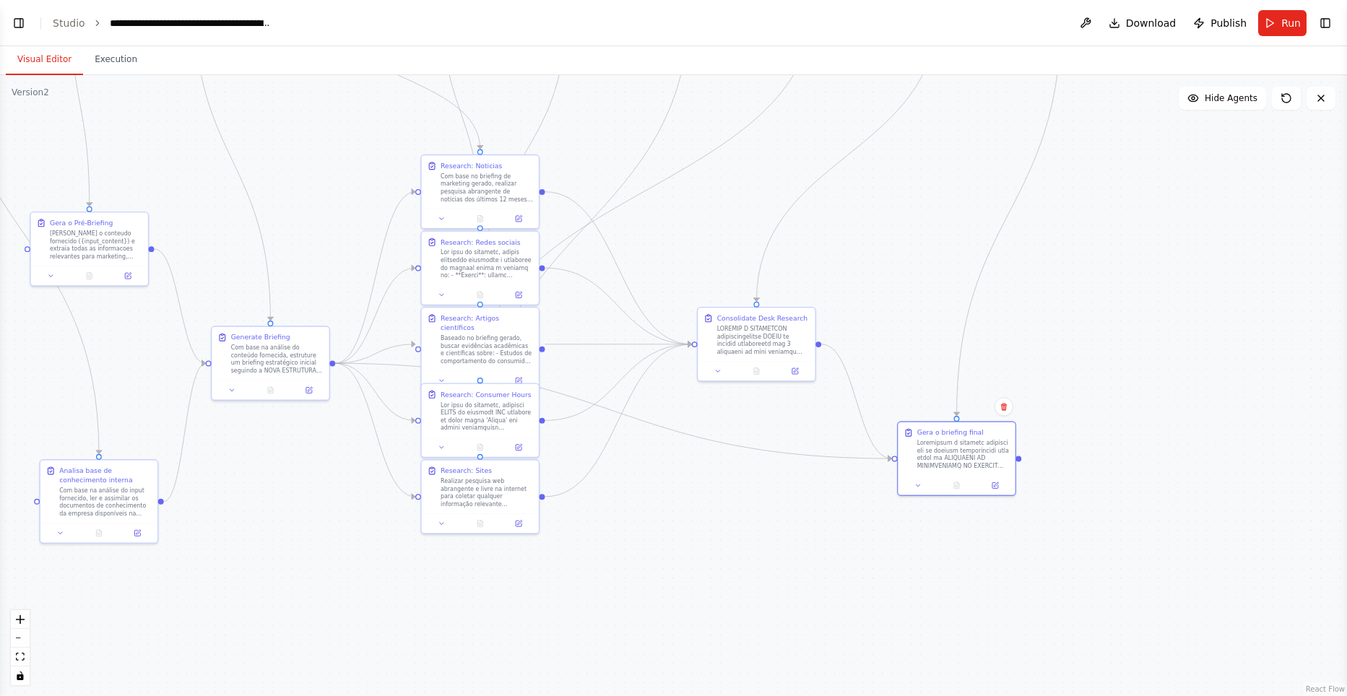
drag, startPoint x: 726, startPoint y: 621, endPoint x: 736, endPoint y: 599, distance: 24.6
click at [711, 620] on div ".deletable-edge-delete-btn { width: 20px; height: 20px; border: 0px solid #ffff…" at bounding box center [673, 385] width 1347 height 621
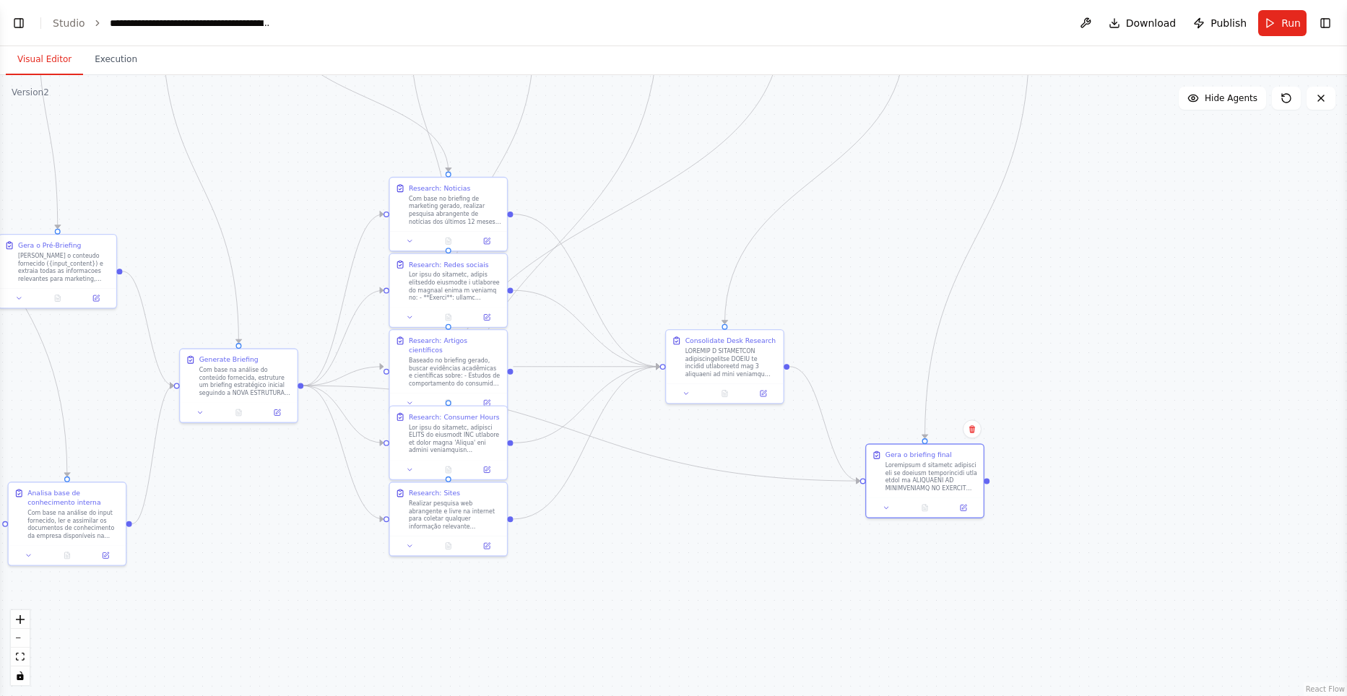
drag, startPoint x: 884, startPoint y: 589, endPoint x: 850, endPoint y: 632, distance: 54.5
click at [850, 632] on div ".deletable-edge-delete-btn { width: 20px; height: 20px; border: 0px solid #ffff…" at bounding box center [673, 385] width 1347 height 621
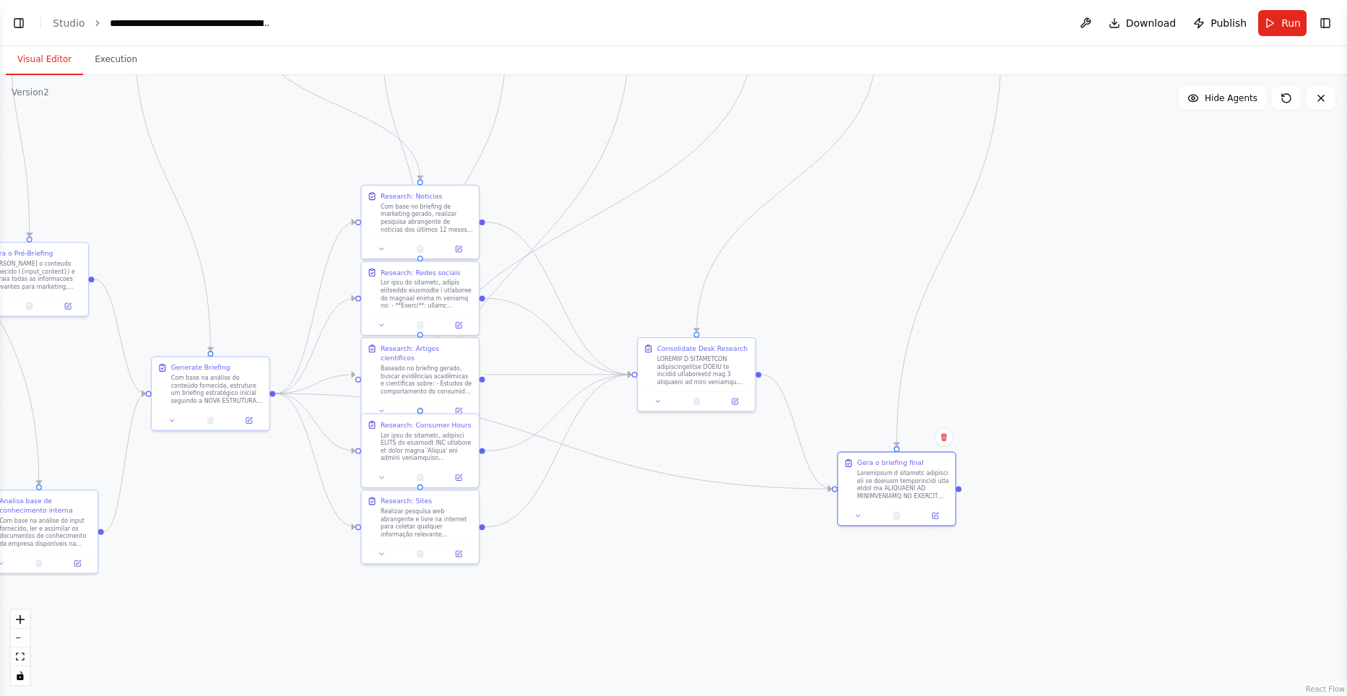
drag, startPoint x: 844, startPoint y: 623, endPoint x: 805, endPoint y: 576, distance: 62.0
click at [805, 576] on div ".deletable-edge-delete-btn { width: 20px; height: 20px; border: 0px solid #ffff…" at bounding box center [673, 385] width 1347 height 621
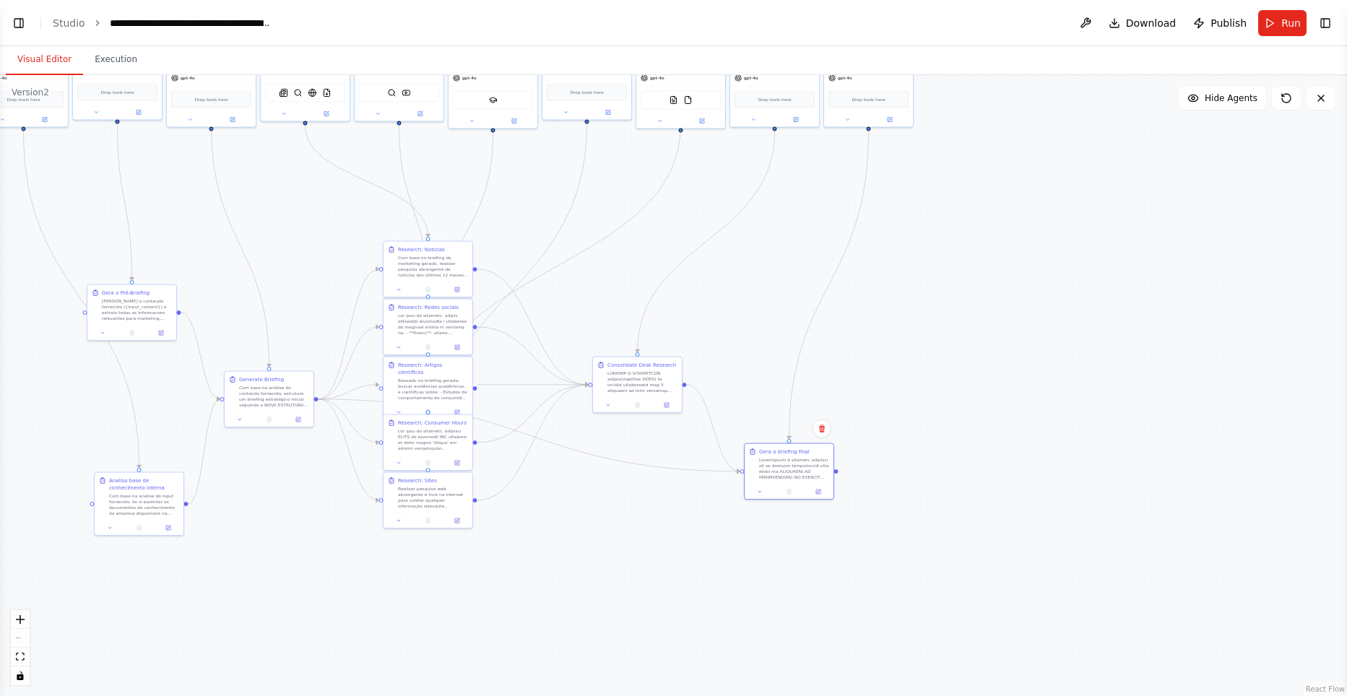
drag, startPoint x: 732, startPoint y: 566, endPoint x: 690, endPoint y: 561, distance: 42.2
click at [690, 561] on div ".deletable-edge-delete-btn { width: 20px; height: 20px; border: 0px solid #ffff…" at bounding box center [673, 385] width 1347 height 621
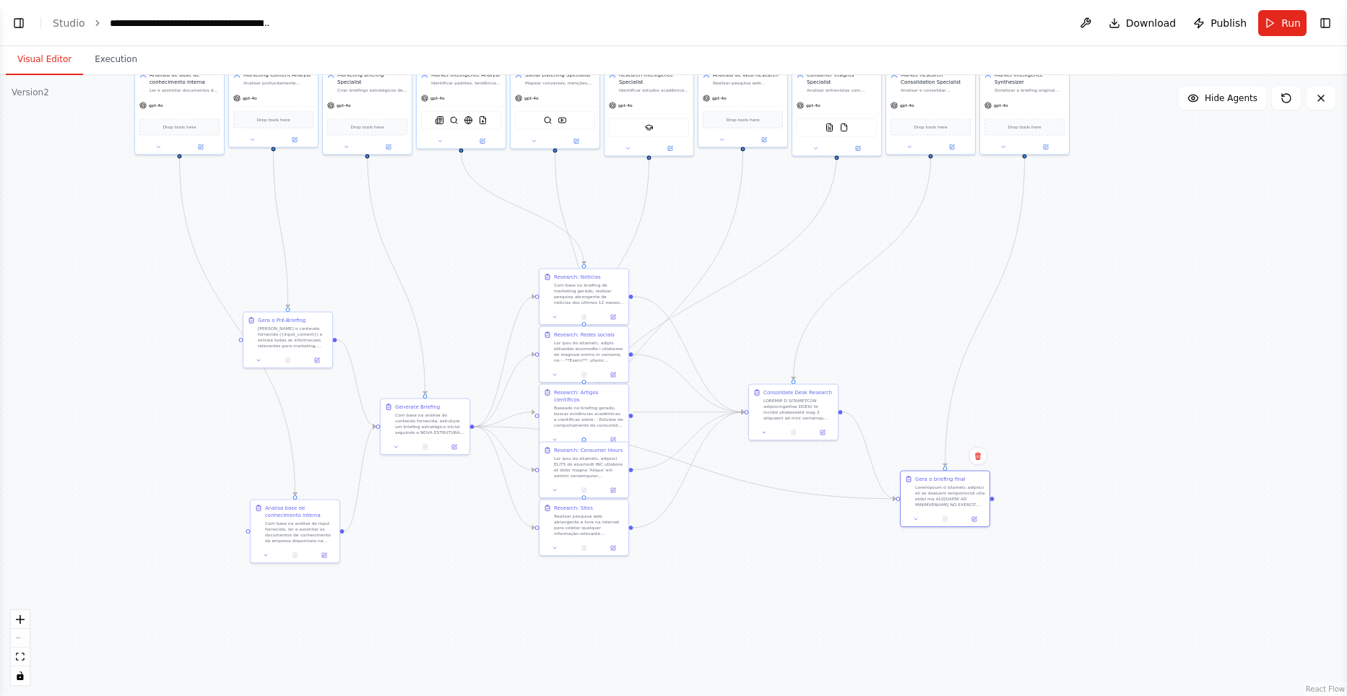
drag, startPoint x: 708, startPoint y: 565, endPoint x: 866, endPoint y: 594, distance: 159.9
click at [866, 594] on div ".deletable-edge-delete-btn { width: 20px; height: 20px; border: 0px solid #ffff…" at bounding box center [673, 385] width 1347 height 621
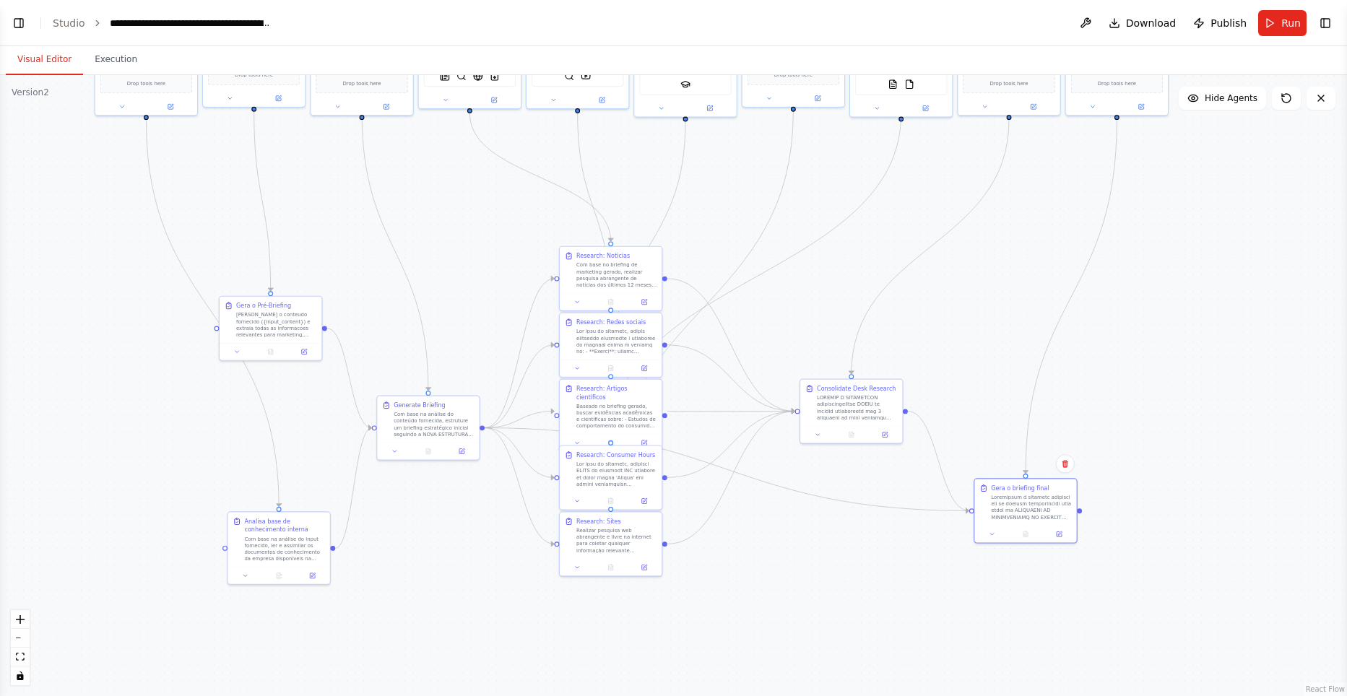
drag, startPoint x: 827, startPoint y: 589, endPoint x: 839, endPoint y: 607, distance: 21.8
click at [839, 607] on div ".deletable-edge-delete-btn { width: 20px; height: 20px; border: 0px solid #ffff…" at bounding box center [673, 385] width 1347 height 621
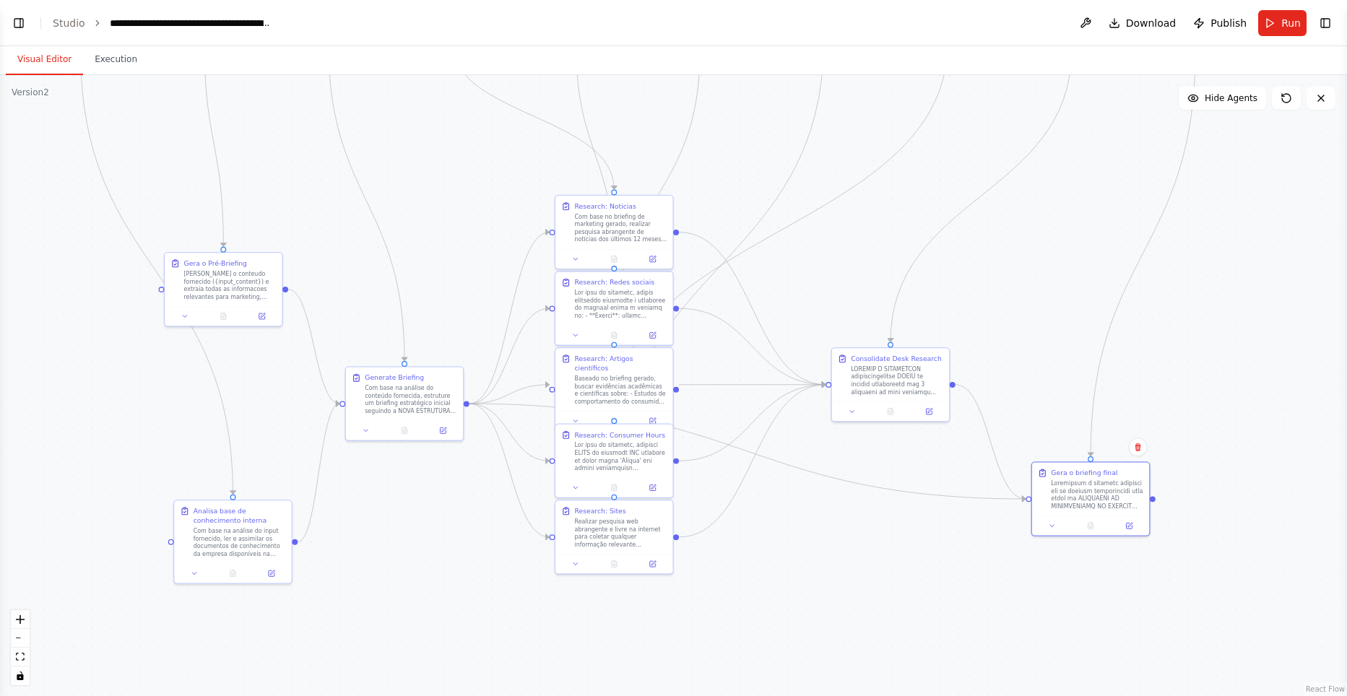
drag, startPoint x: 836, startPoint y: 584, endPoint x: 873, endPoint y: 584, distance: 37.6
click at [873, 584] on div ".deletable-edge-delete-btn { width: 20px; height: 20px; border: 0px solid #ffff…" at bounding box center [673, 385] width 1347 height 621
drag, startPoint x: 828, startPoint y: 576, endPoint x: 833, endPoint y: 584, distance: 9.8
click at [833, 584] on div ".deletable-edge-delete-btn { width: 20px; height: 20px; border: 0px solid #ffff…" at bounding box center [673, 385] width 1347 height 621
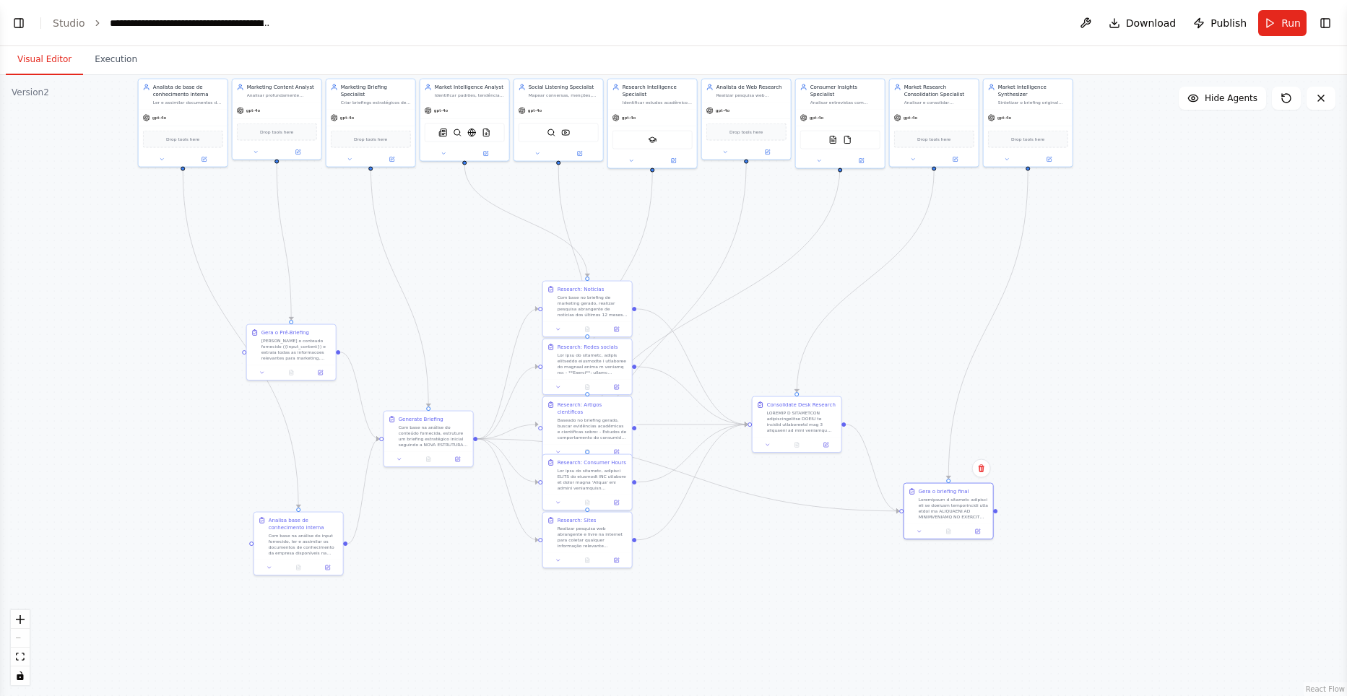
drag, startPoint x: 411, startPoint y: 196, endPoint x: 1044, endPoint y: 77, distance: 643.8
click at [473, 273] on div ".deletable-edge-delete-btn { width: 20px; height: 20px; border: 0px solid #ffff…" at bounding box center [673, 385] width 1347 height 621
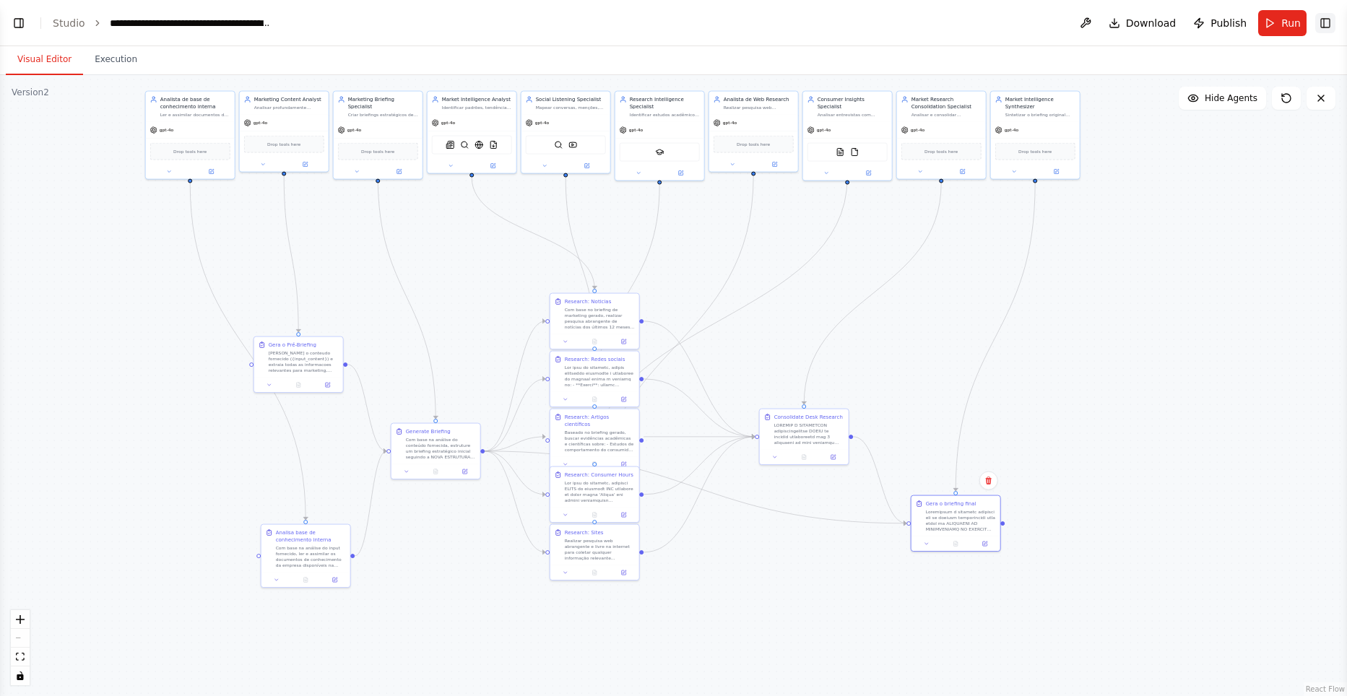
click at [1326, 24] on button "Toggle Right Sidebar" at bounding box center [1325, 23] width 20 height 20
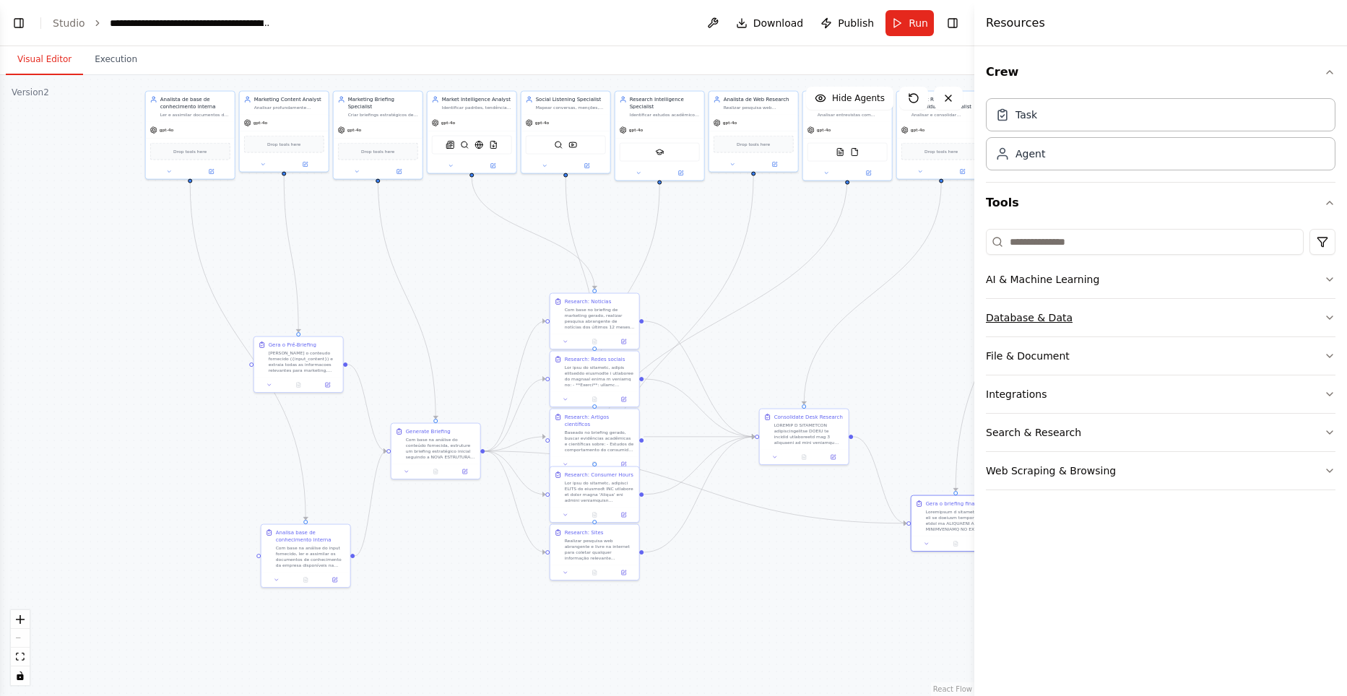
click at [1161, 324] on button "Database & Data" at bounding box center [1161, 318] width 350 height 38
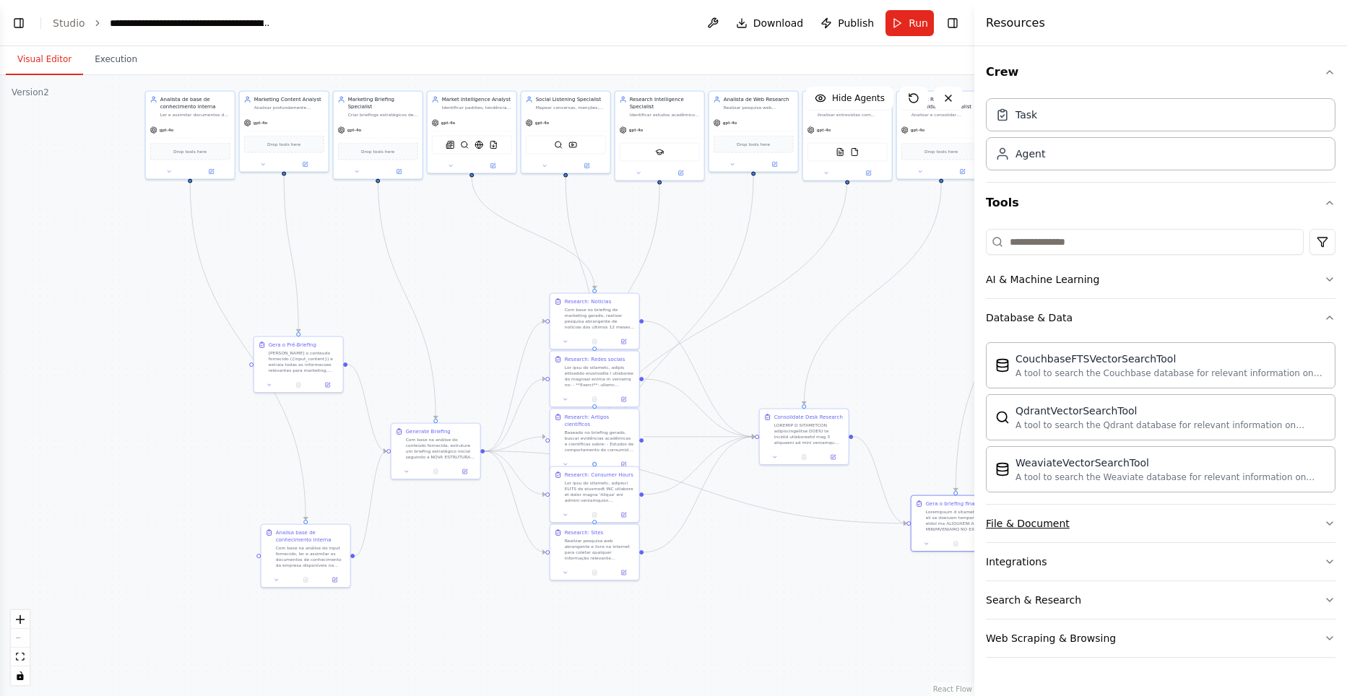
click at [1073, 526] on button "File & Document" at bounding box center [1161, 524] width 350 height 38
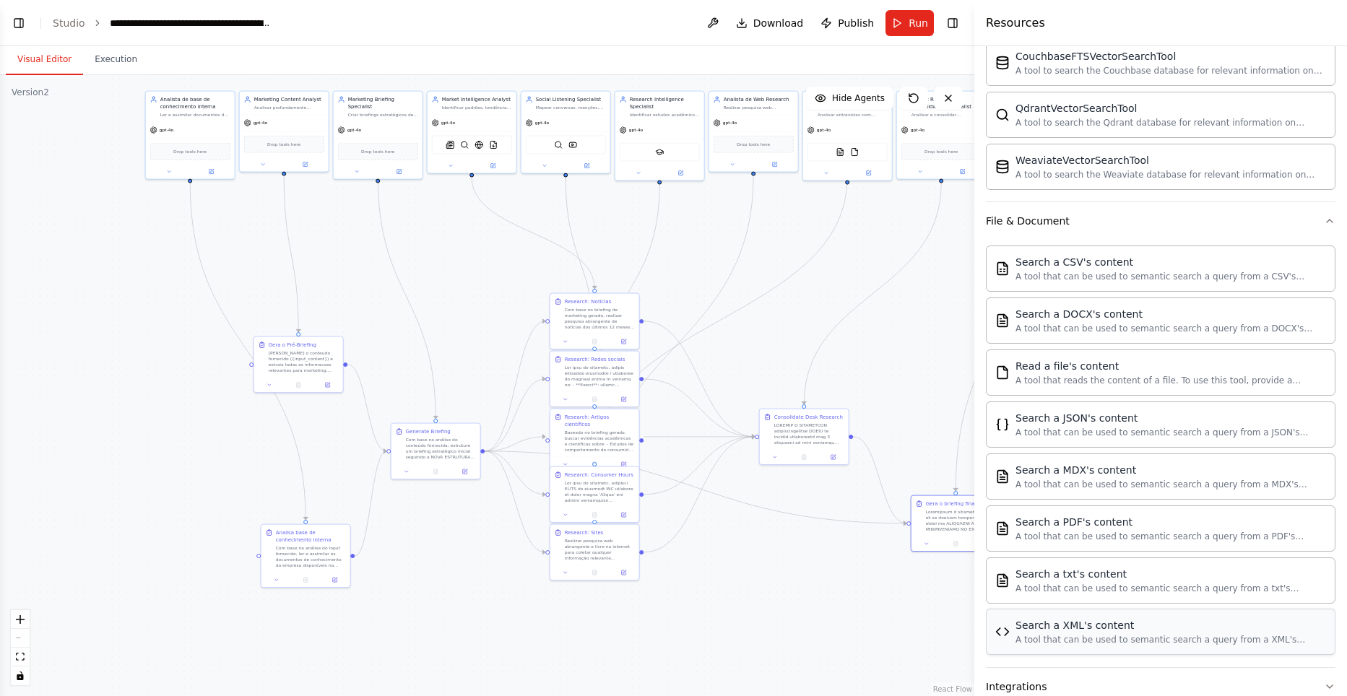
scroll to position [412, 0]
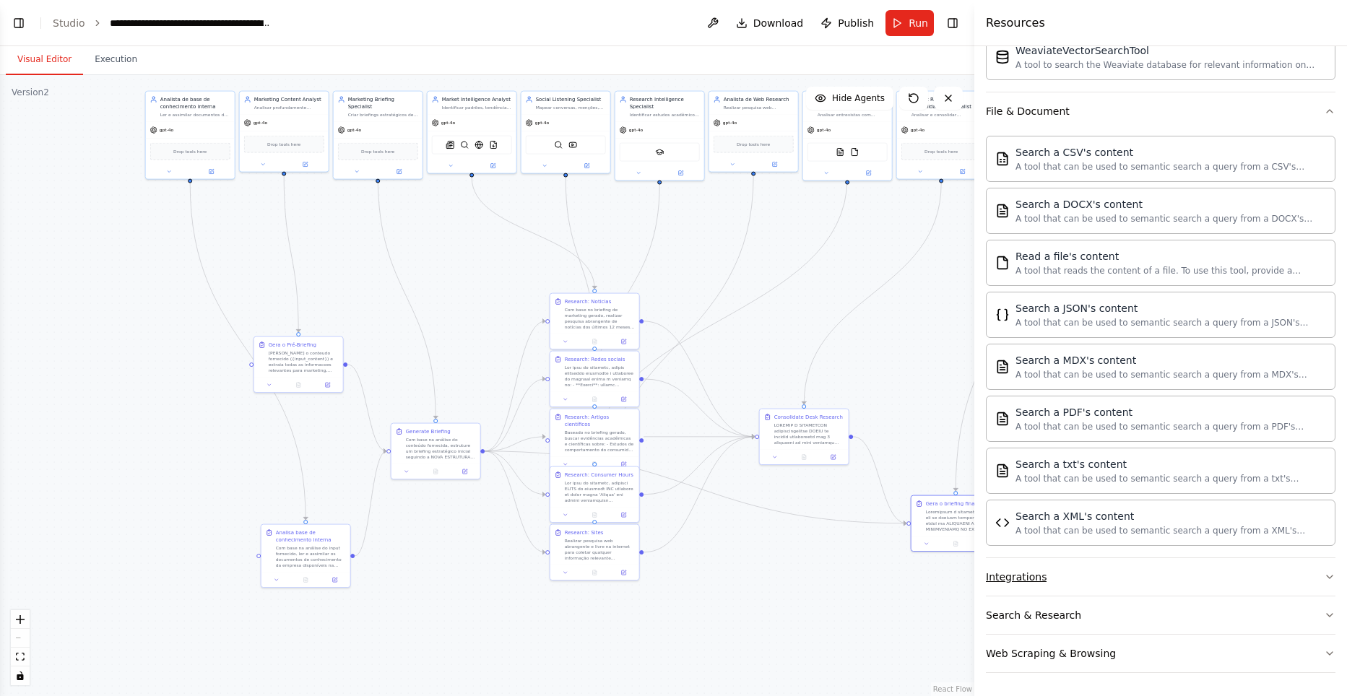
click at [1088, 577] on button "Integrations" at bounding box center [1161, 577] width 350 height 38
click at [1139, 585] on button "Integrations" at bounding box center [1161, 577] width 350 height 38
click at [1127, 620] on button "Search & Research" at bounding box center [1161, 616] width 350 height 38
click at [1127, 618] on button "Search & Research" at bounding box center [1161, 616] width 350 height 38
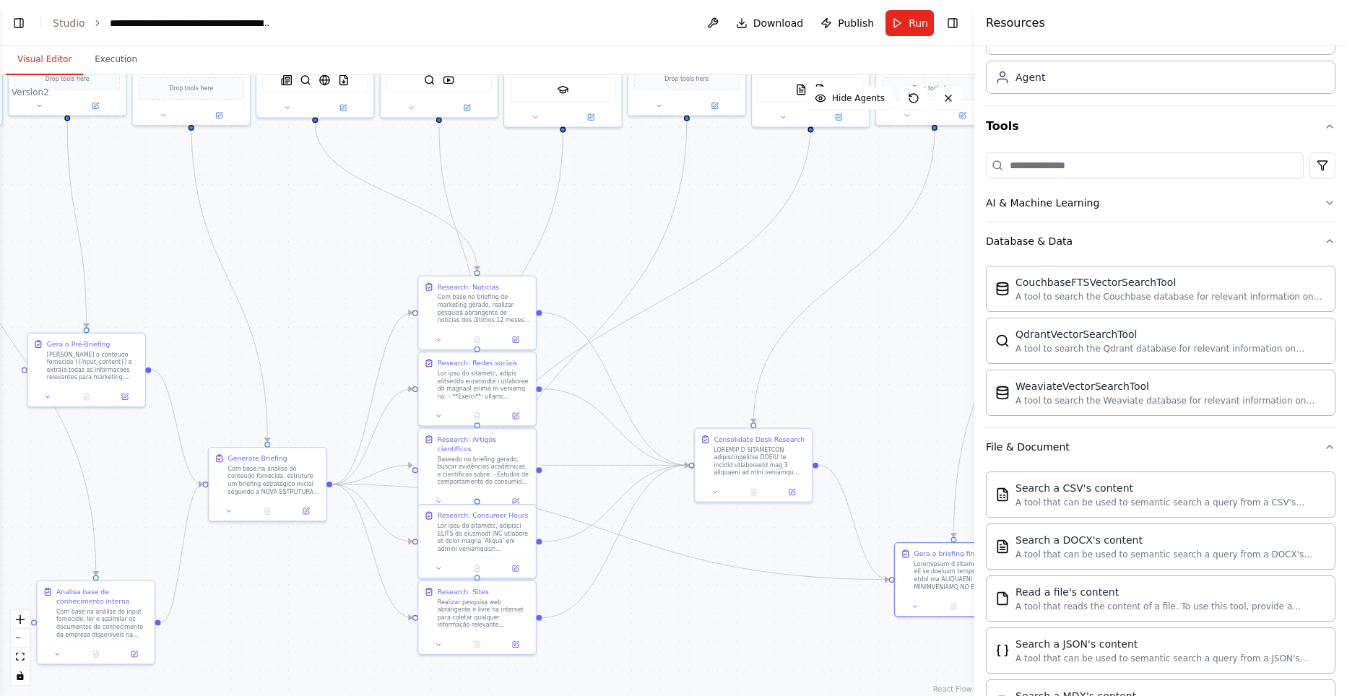
scroll to position [0, 0]
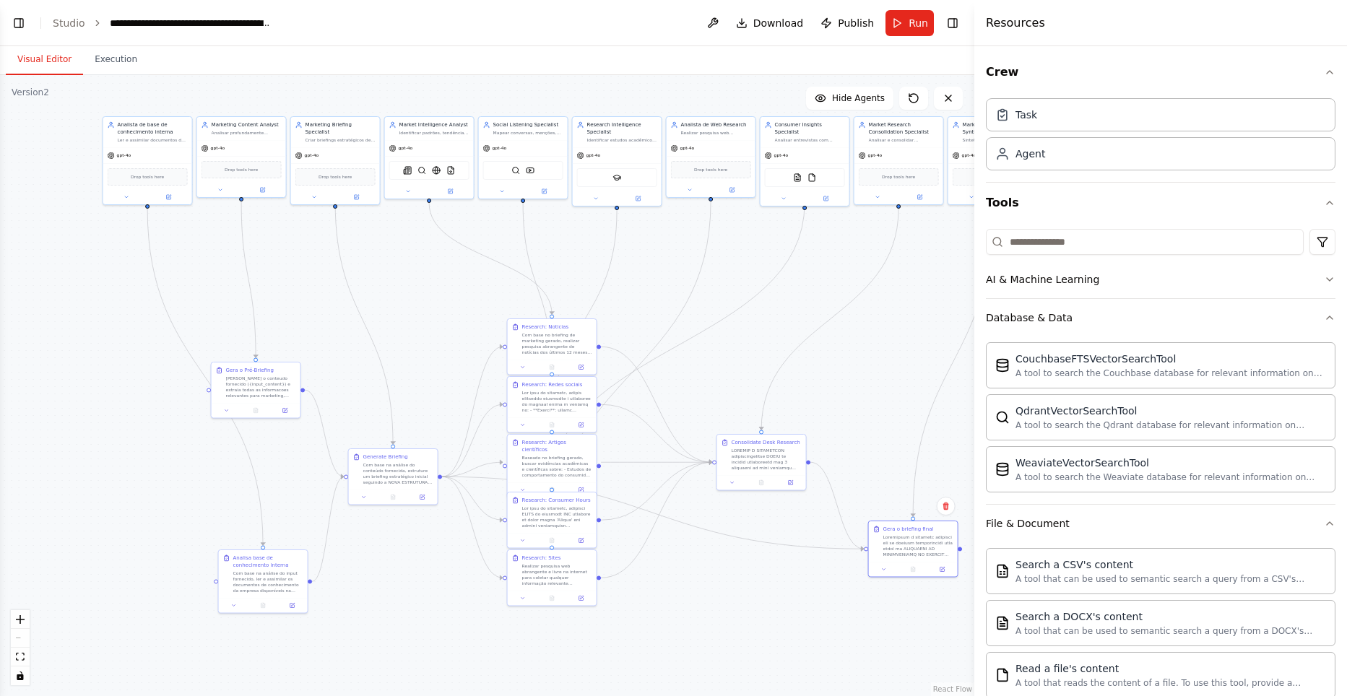
drag, startPoint x: 716, startPoint y: 591, endPoint x: 719, endPoint y: 604, distance: 13.3
click at [719, 604] on div ".deletable-edge-delete-btn { width: 20px; height: 20px; border: 0px solid #ffff…" at bounding box center [487, 385] width 974 height 621
click at [1322, 78] on button "Crew" at bounding box center [1161, 72] width 350 height 40
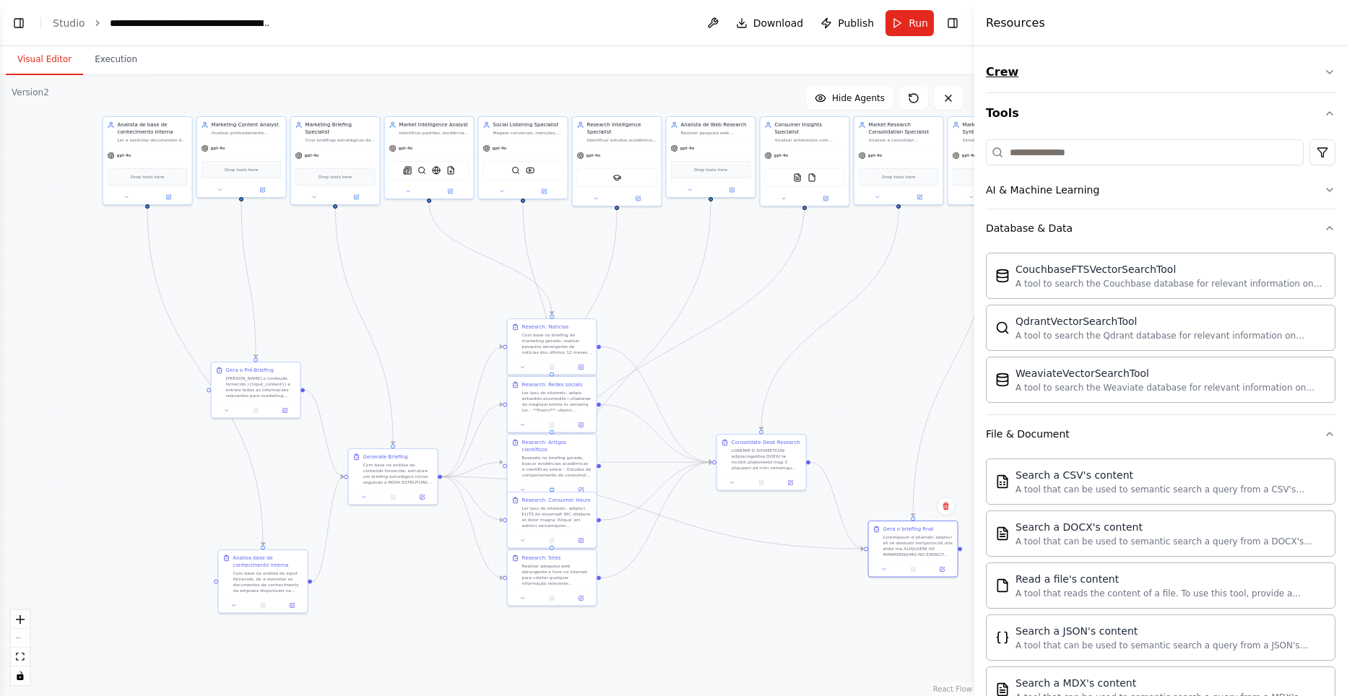
click at [1322, 78] on button "Crew" at bounding box center [1161, 72] width 350 height 40
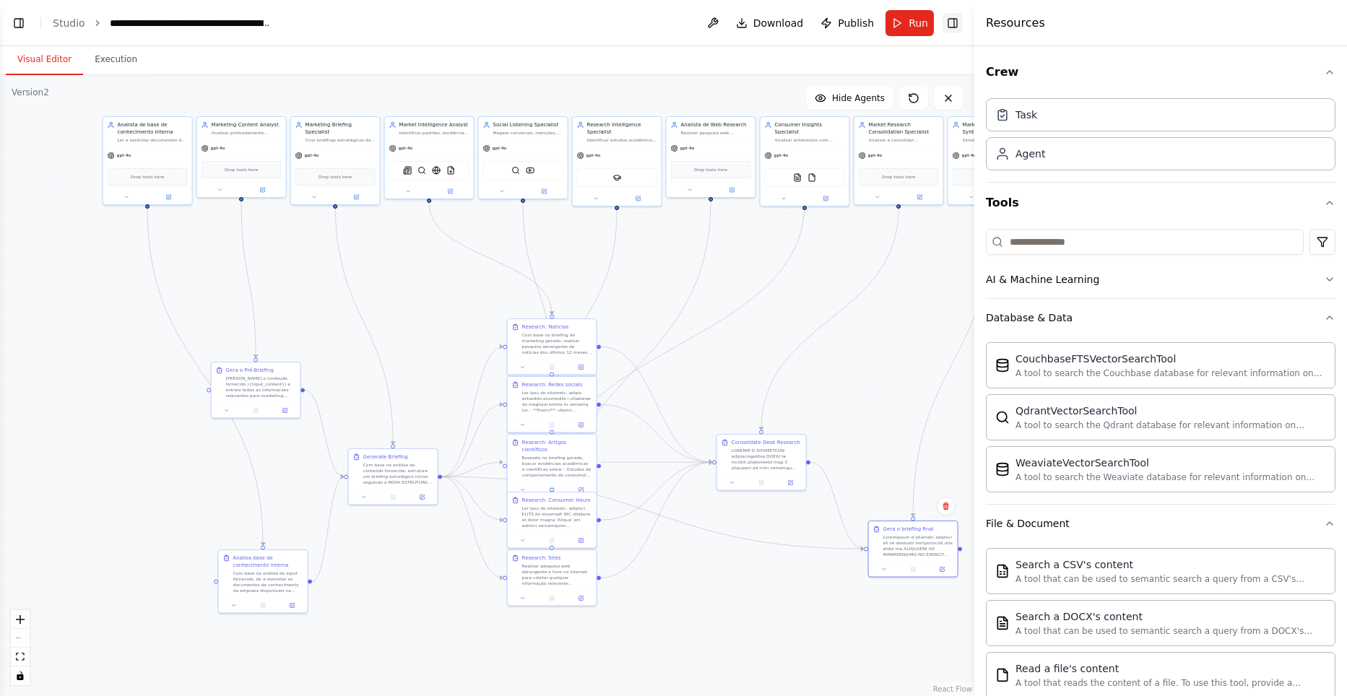
click at [954, 25] on button "Toggle Right Sidebar" at bounding box center [952, 23] width 20 height 20
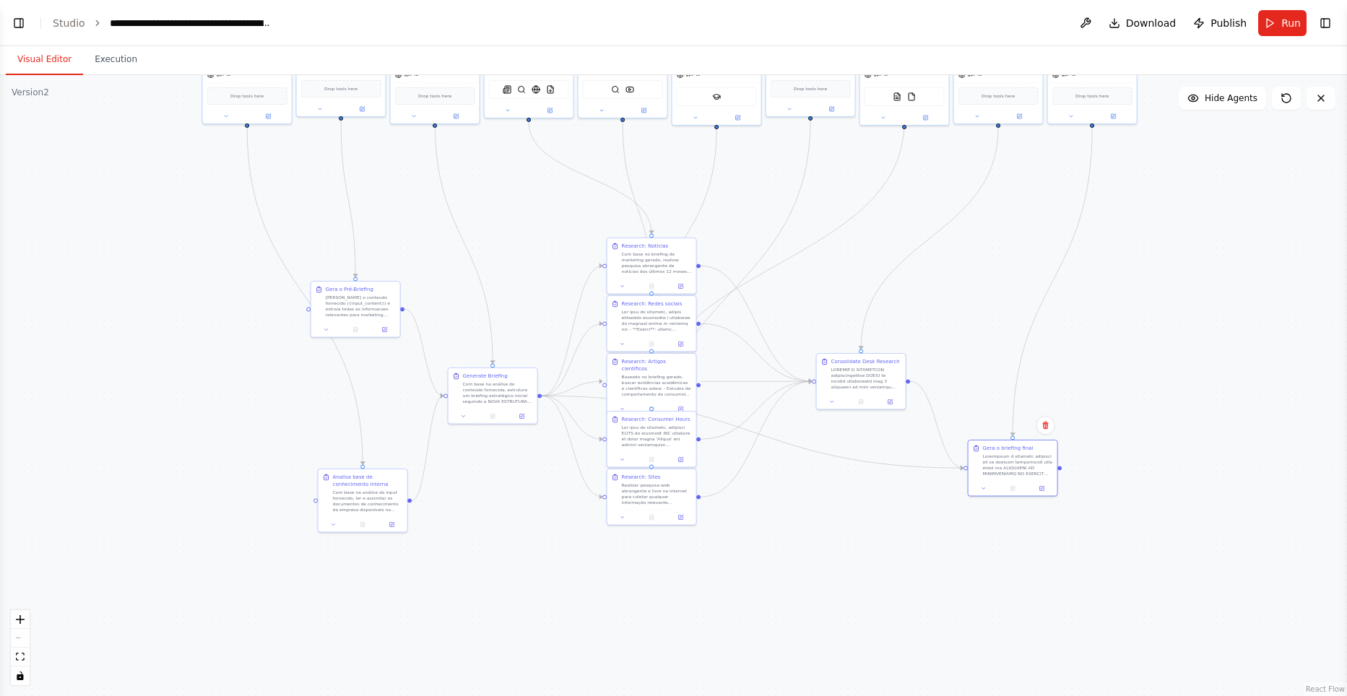
drag, startPoint x: 864, startPoint y: 385, endPoint x: 968, endPoint y: 297, distance: 136.9
click at [968, 297] on div ".deletable-edge-delete-btn { width: 20px; height: 20px; border: 0px solid #ffff…" at bounding box center [673, 385] width 1347 height 621
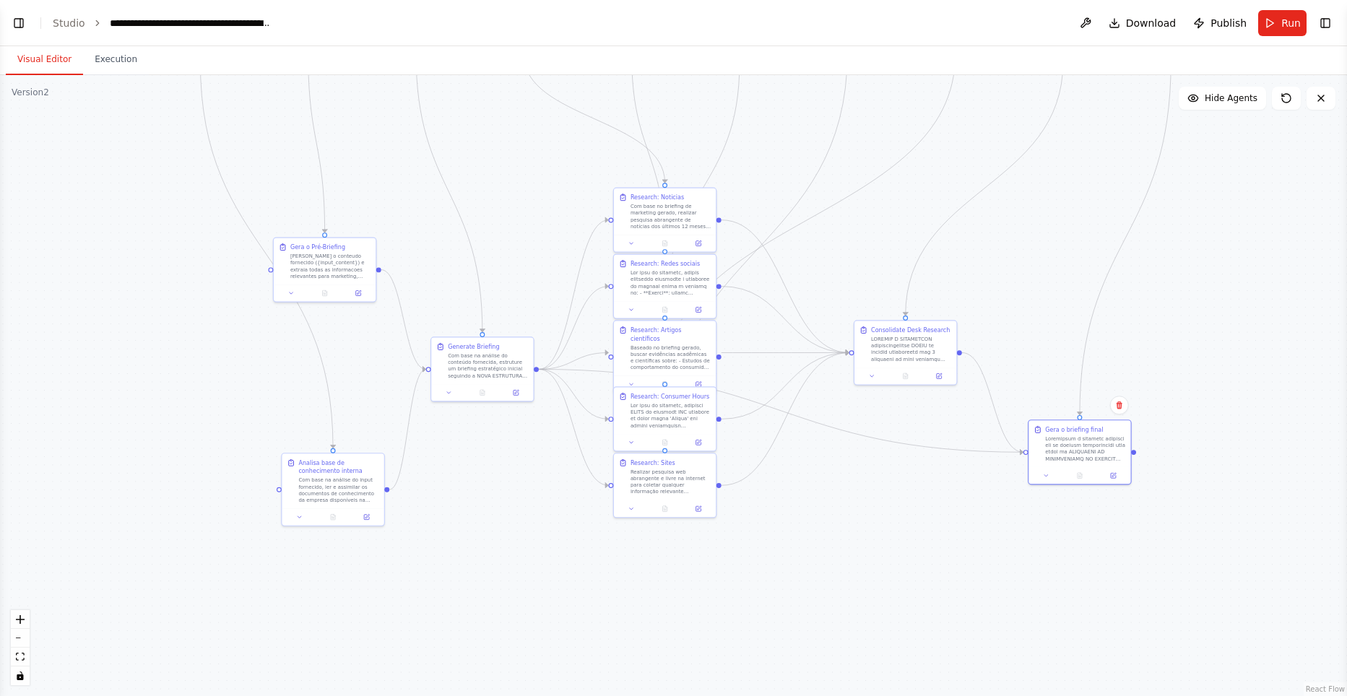
drag, startPoint x: 711, startPoint y: 526, endPoint x: 658, endPoint y: 561, distance: 63.7
click at [658, 561] on div ".deletable-edge-delete-btn { width: 20px; height: 20px; border: 0px solid #ffff…" at bounding box center [673, 385] width 1347 height 621
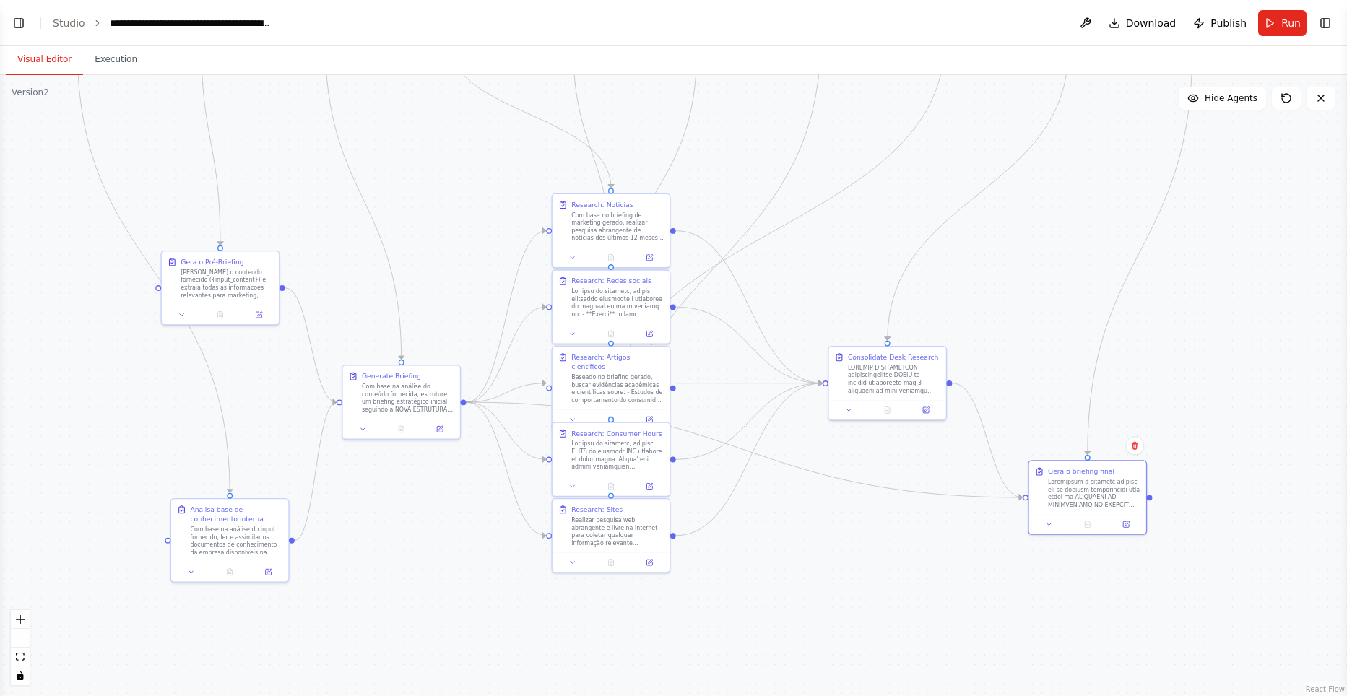
drag, startPoint x: 825, startPoint y: 588, endPoint x: 845, endPoint y: 599, distance: 23.3
click at [845, 599] on div ".deletable-edge-delete-btn { width: 20px; height: 20px; border: 0px solid #ffff…" at bounding box center [673, 385] width 1347 height 621
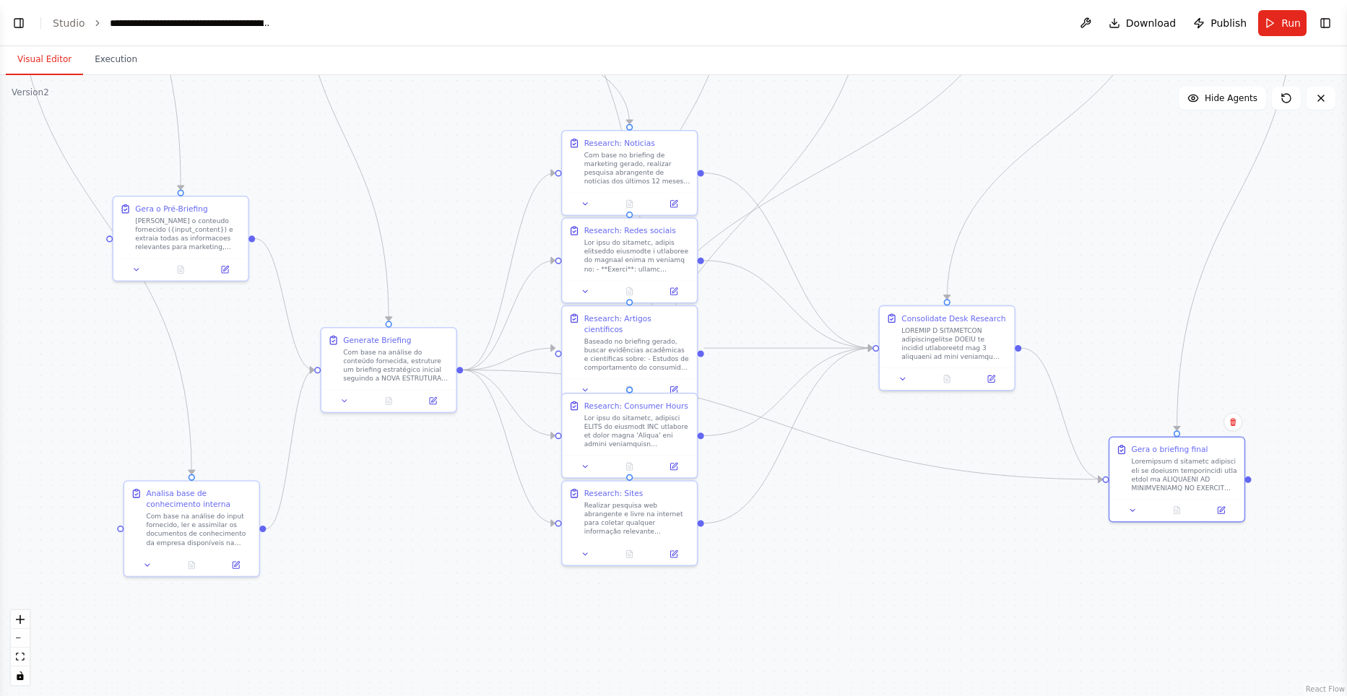
drag, startPoint x: 835, startPoint y: 578, endPoint x: 875, endPoint y: 586, distance: 41.4
click at [875, 586] on div ".deletable-edge-delete-btn { width: 20px; height: 20px; border: 0px solid #ffff…" at bounding box center [673, 385] width 1347 height 621
